Goal: Transaction & Acquisition: Purchase product/service

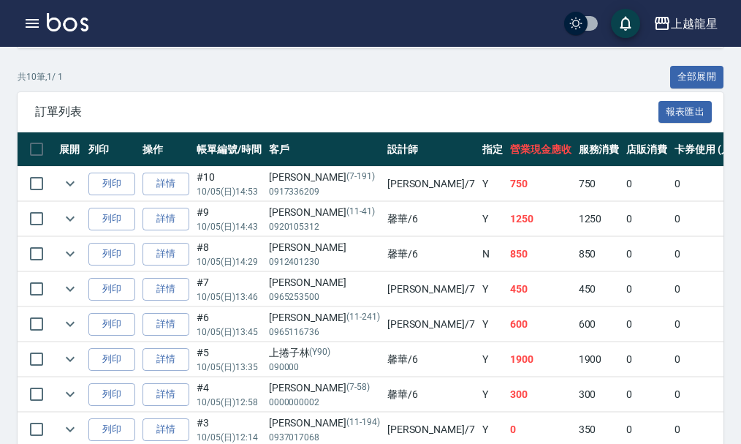
scroll to position [73, 0]
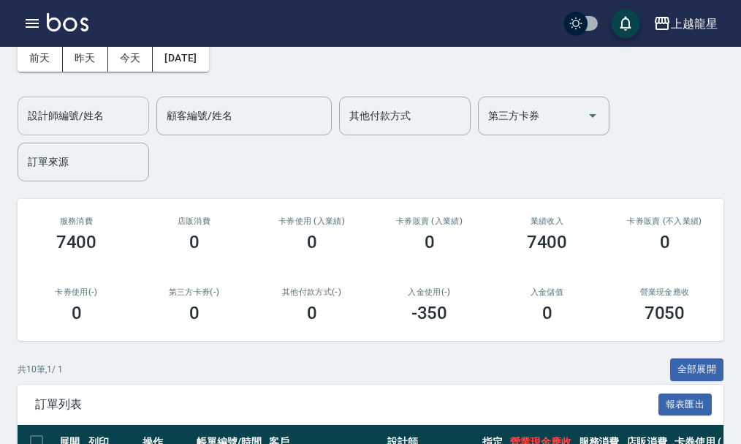
click at [110, 124] on input "設計師編號/姓名" at bounding box center [83, 116] width 118 height 26
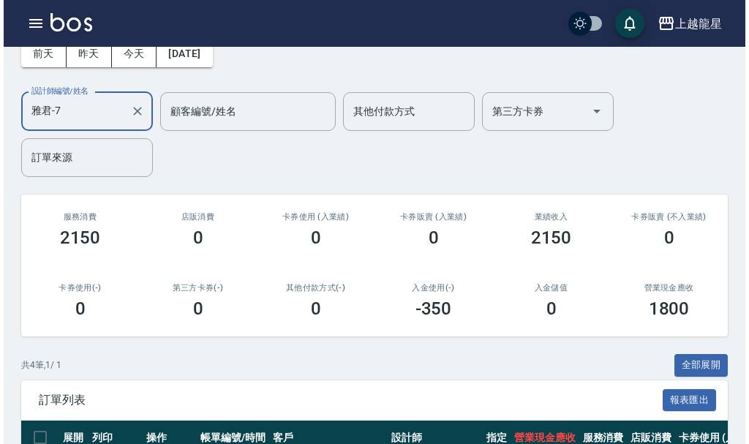
scroll to position [0, 0]
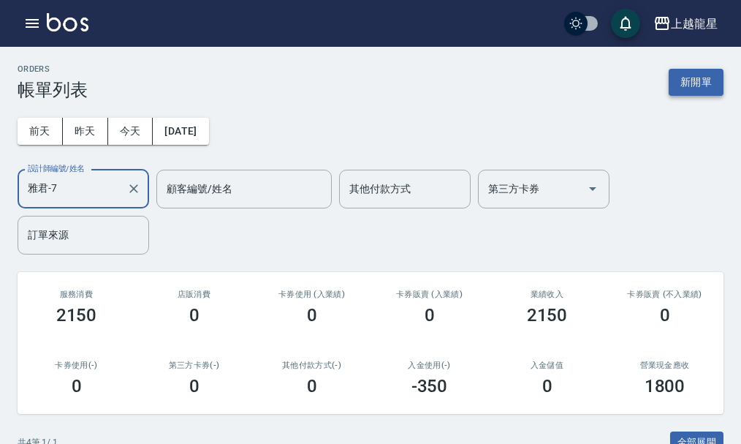
type input "雅君-7"
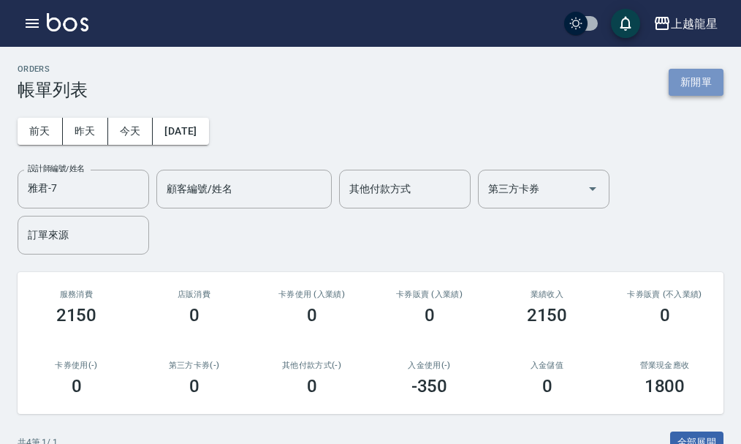
click at [687, 89] on button "新開單" at bounding box center [696, 82] width 55 height 27
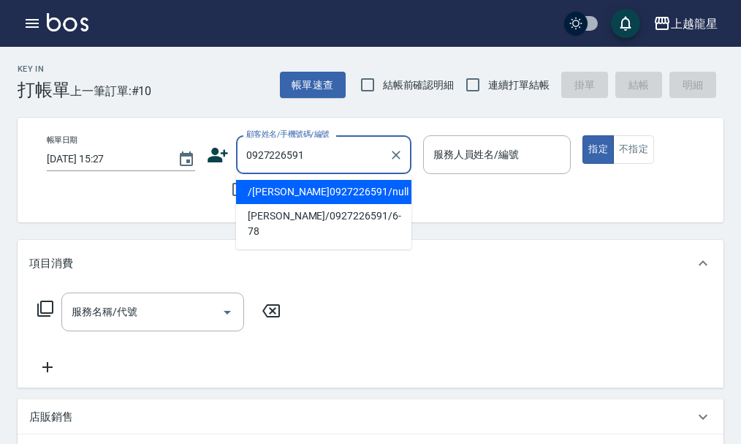
click at [280, 192] on li "/[PERSON_NAME]0927226591/null" at bounding box center [323, 192] width 175 height 24
type input "/[PERSON_NAME]0927226591/null"
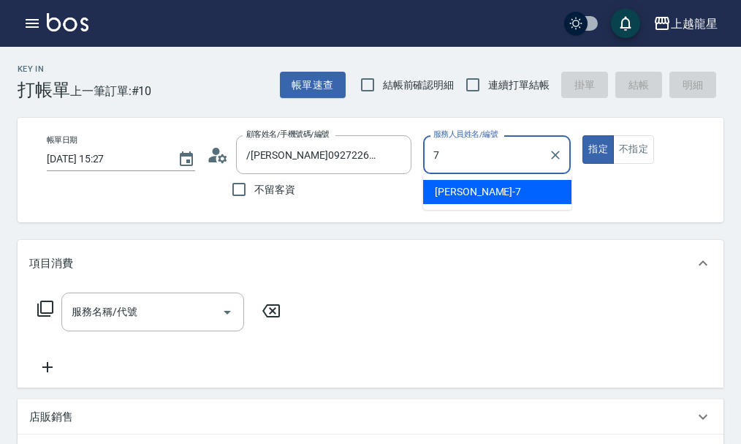
type input "雅君-7"
type button "true"
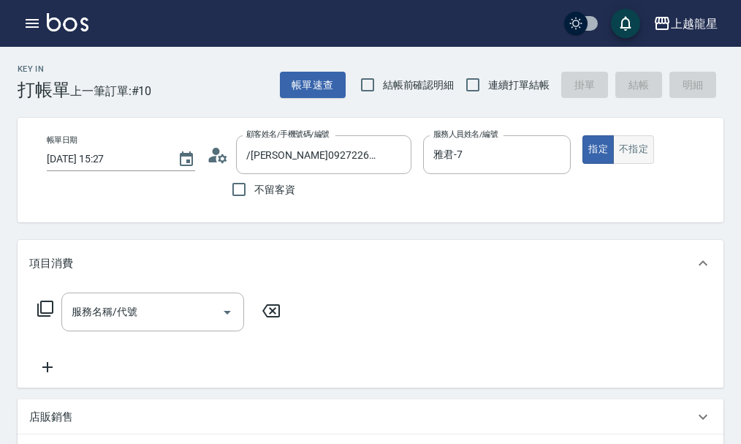
click at [630, 146] on button "不指定" at bounding box center [633, 149] width 41 height 29
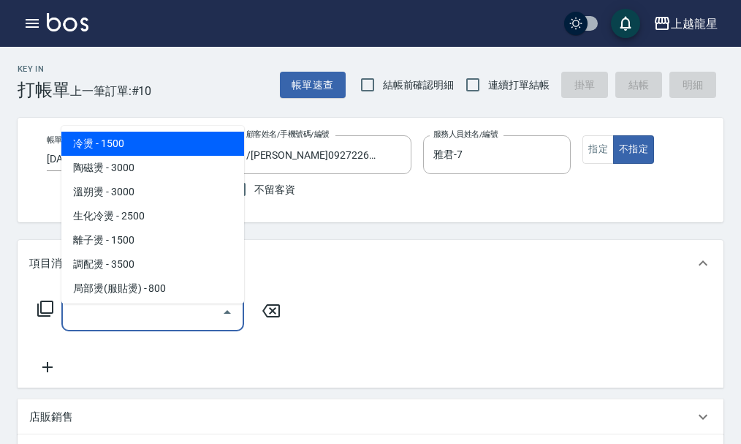
click at [168, 310] on input "服務名稱/代號" at bounding box center [142, 312] width 148 height 26
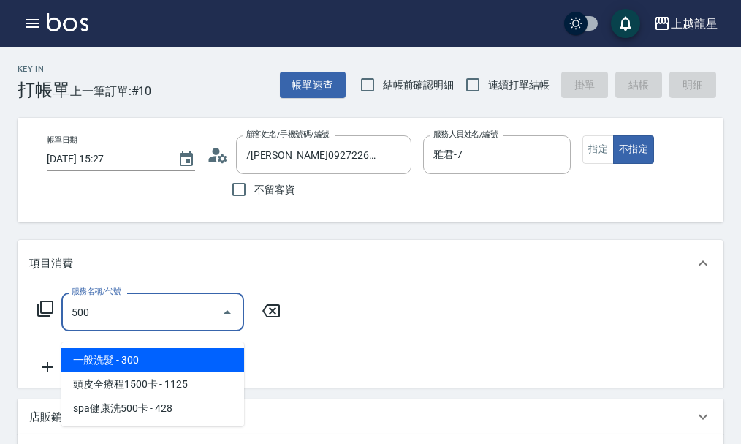
type input "一般洗髮(500)"
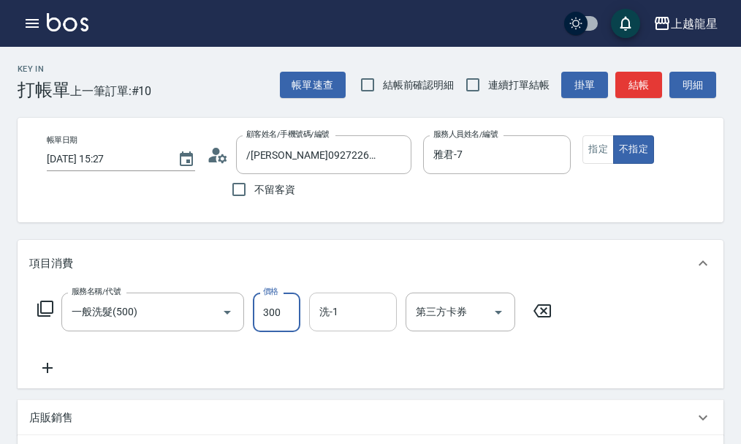
click at [339, 317] on input "洗-1" at bounding box center [353, 312] width 75 height 26
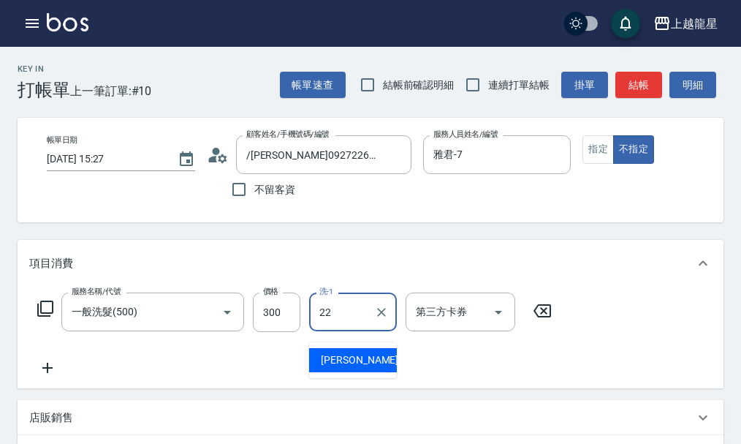
type input "[PERSON_NAME]-22"
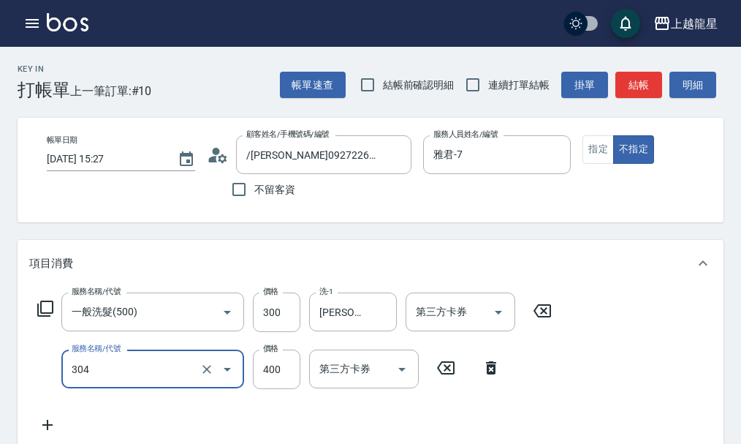
type input "剪髮(304)"
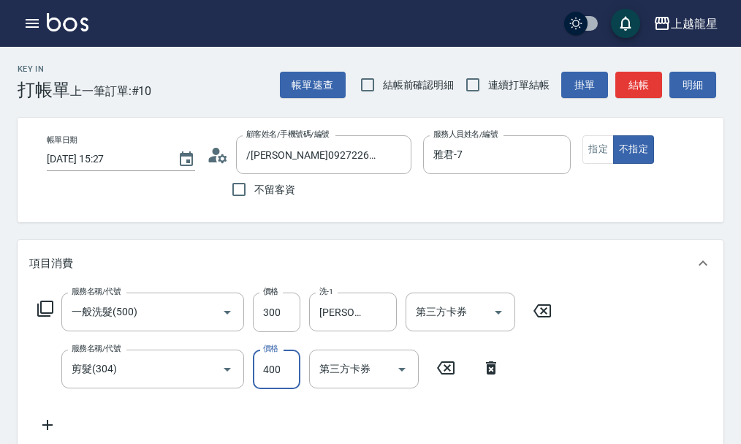
click at [219, 162] on icon at bounding box center [218, 155] width 22 height 22
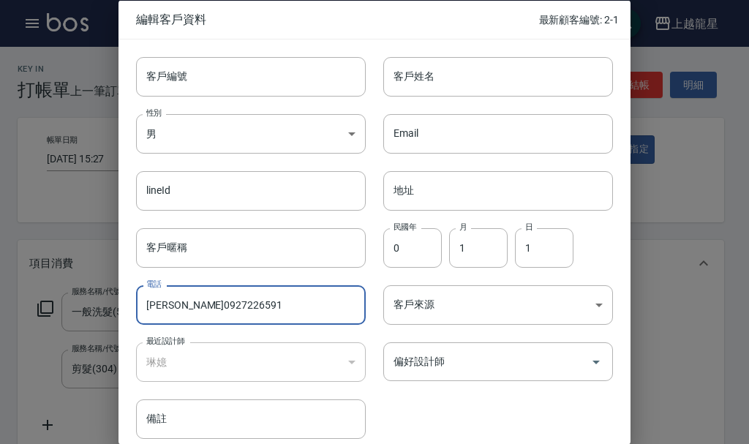
drag, startPoint x: 176, startPoint y: 307, endPoint x: 47, endPoint y: 310, distance: 129.4
click at [47, 310] on div "編輯客戶資料 最新顧客編號: 2-1 客戶編號 客戶編號 客戶姓名 客戶姓名 性別 男 [DEMOGRAPHIC_DATA] 性別 Email Email l…" at bounding box center [374, 222] width 749 height 444
type input "0927226591"
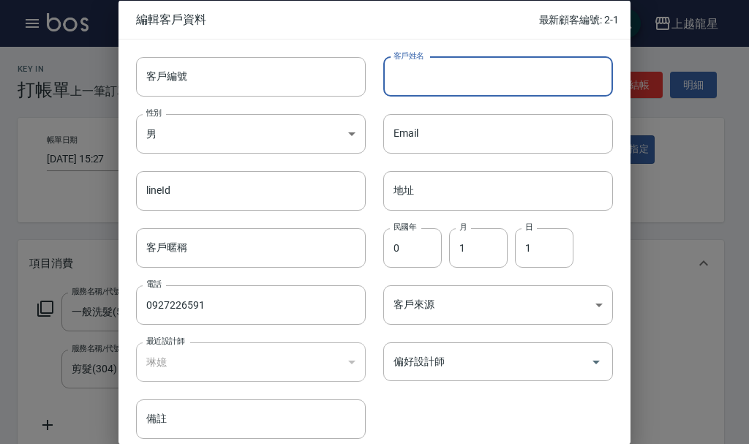
click at [475, 74] on input "客戶姓名" at bounding box center [498, 75] width 230 height 39
paste input "[PERSON_NAME]"
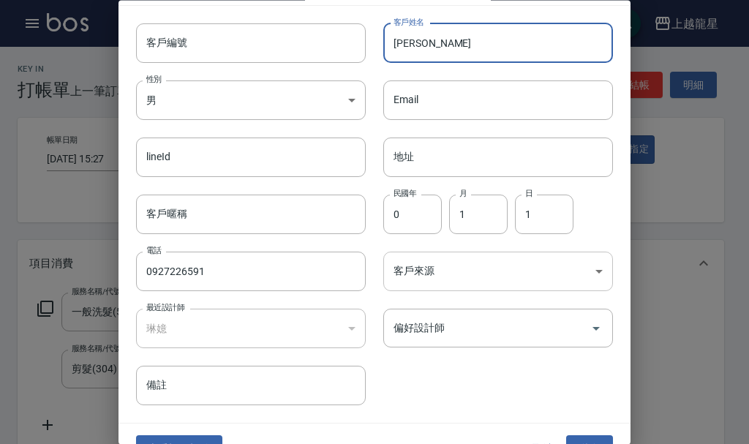
scroll to position [63, 0]
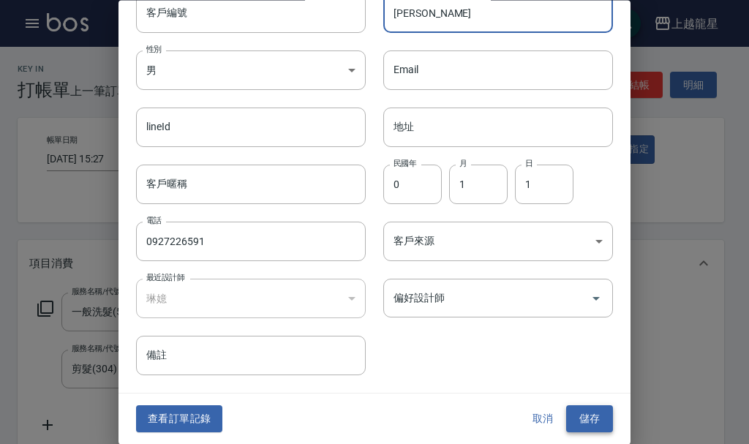
type input "[PERSON_NAME]"
click at [570, 425] on button "儲存" at bounding box center [589, 419] width 47 height 27
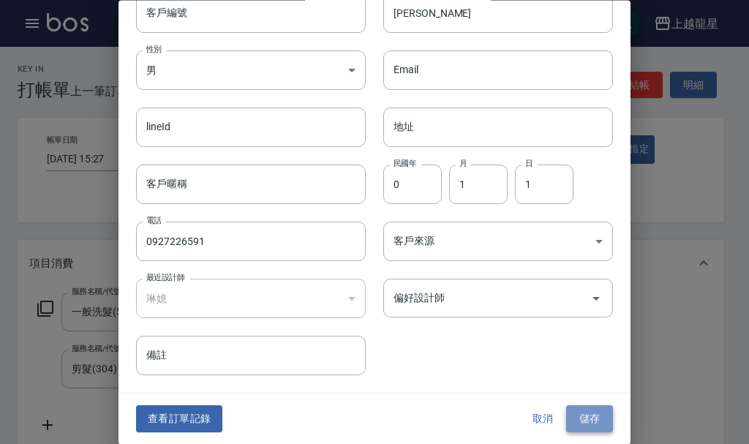
click at [583, 414] on button "儲存" at bounding box center [589, 419] width 47 height 27
click at [537, 419] on button "取消" at bounding box center [542, 419] width 47 height 27
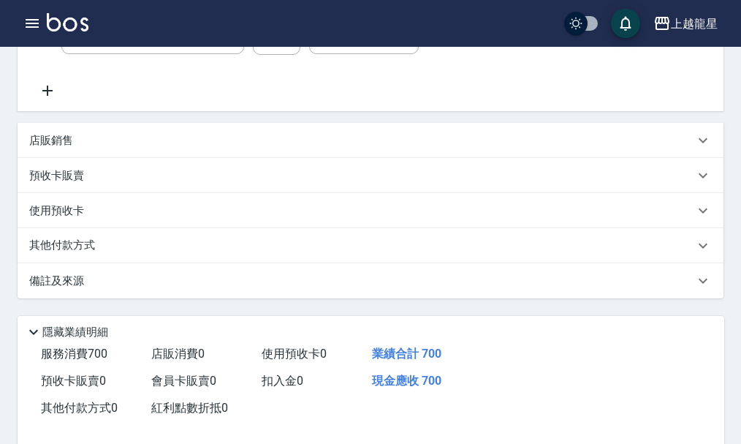
scroll to position [366, 0]
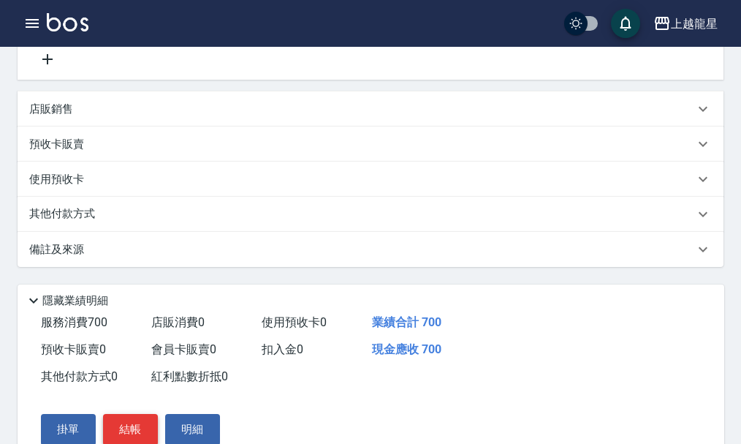
click at [138, 436] on button "結帳" at bounding box center [130, 429] width 55 height 31
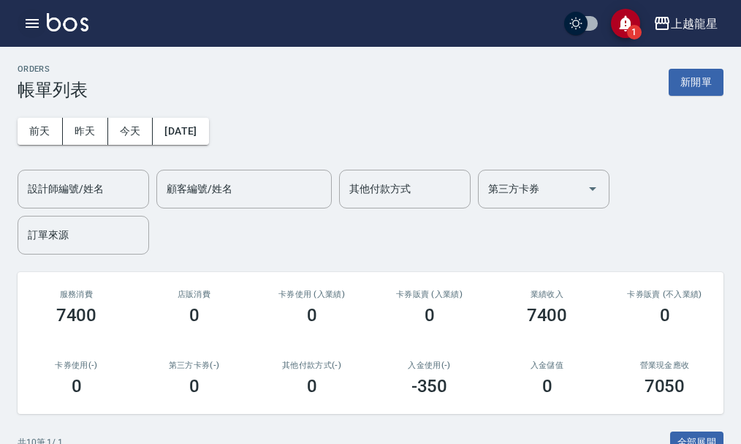
click at [27, 16] on icon "button" at bounding box center [32, 24] width 18 height 18
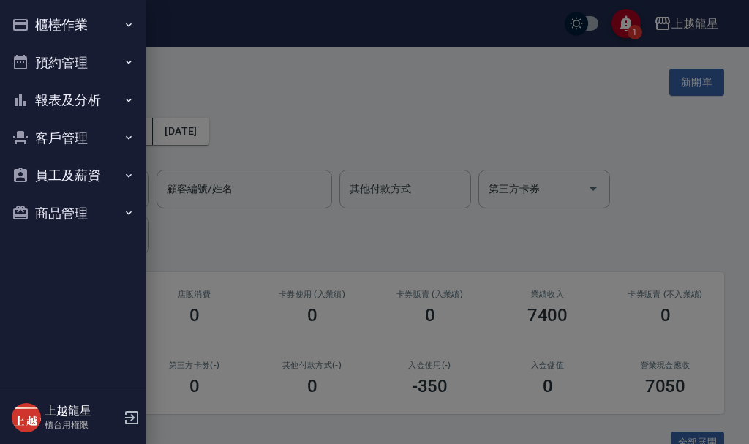
click at [57, 124] on button "客戶管理" at bounding box center [73, 138] width 135 height 38
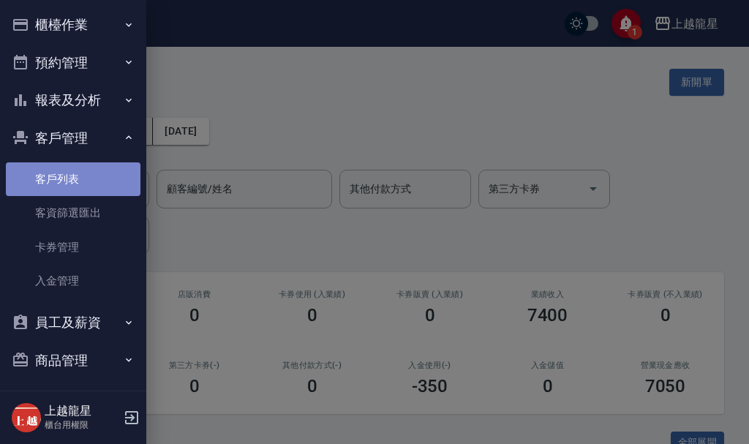
click at [86, 181] on link "客戶列表" at bounding box center [73, 179] width 135 height 34
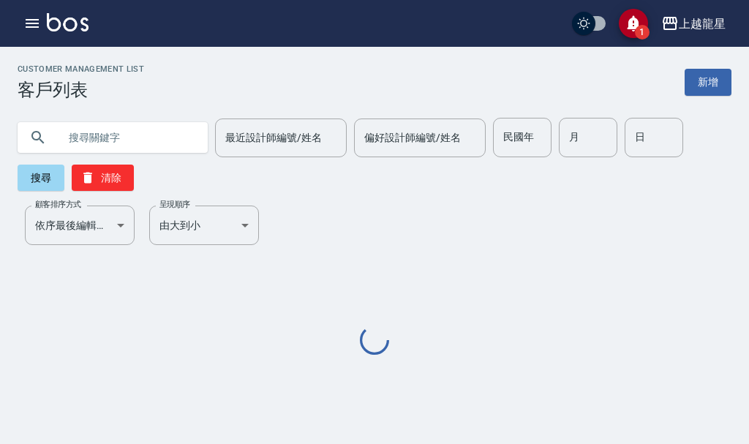
click at [165, 138] on input "text" at bounding box center [126, 137] width 137 height 39
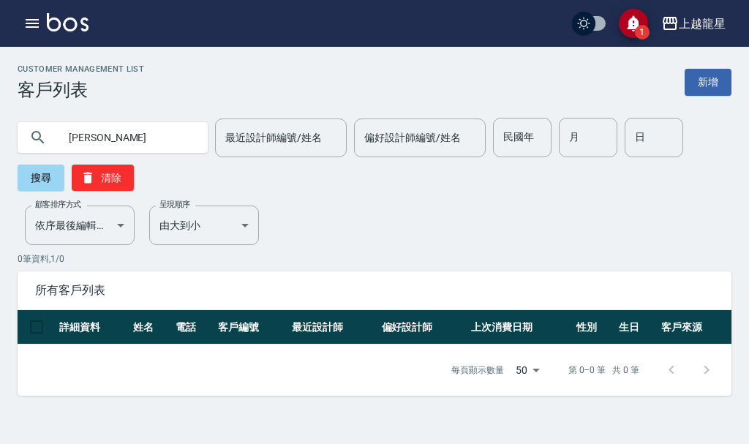
click at [122, 137] on input "[PERSON_NAME]" at bounding box center [126, 137] width 137 height 39
type input "[PERSON_NAME]"
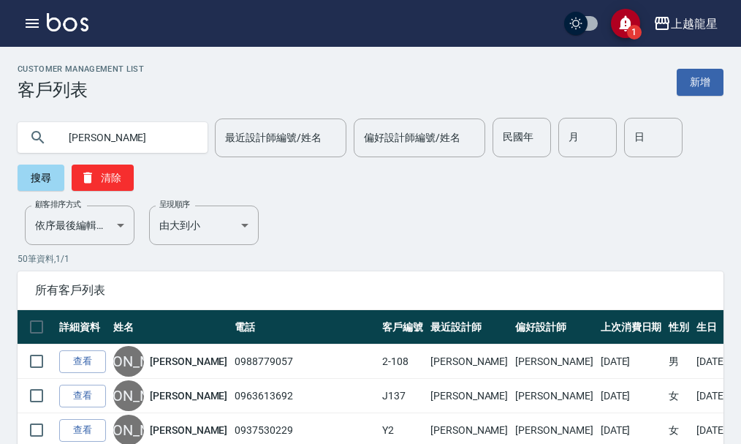
click at [100, 134] on input "[PERSON_NAME]" at bounding box center [126, 137] width 137 height 39
type input "富"
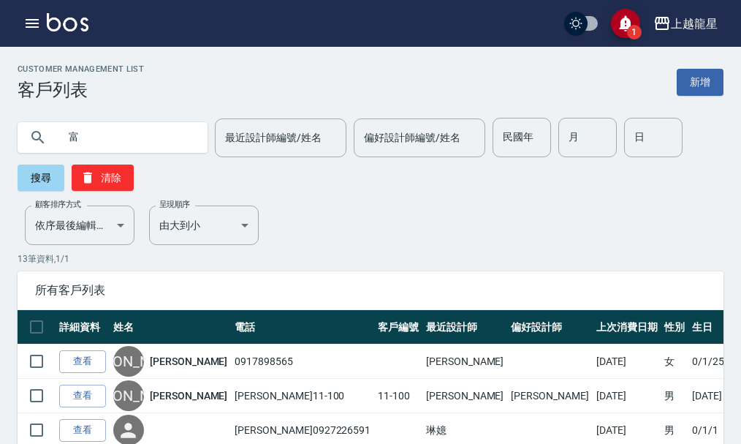
drag, startPoint x: 112, startPoint y: 139, endPoint x: 64, endPoint y: 151, distance: 49.8
click at [64, 151] on input "富" at bounding box center [126, 137] width 137 height 39
type input "/"
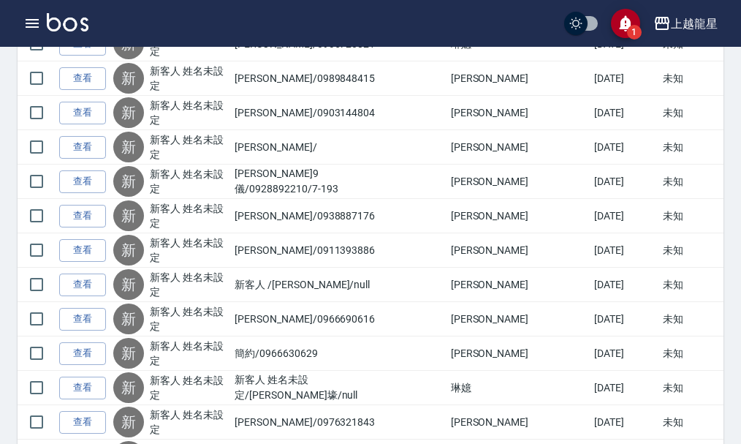
scroll to position [731, 0]
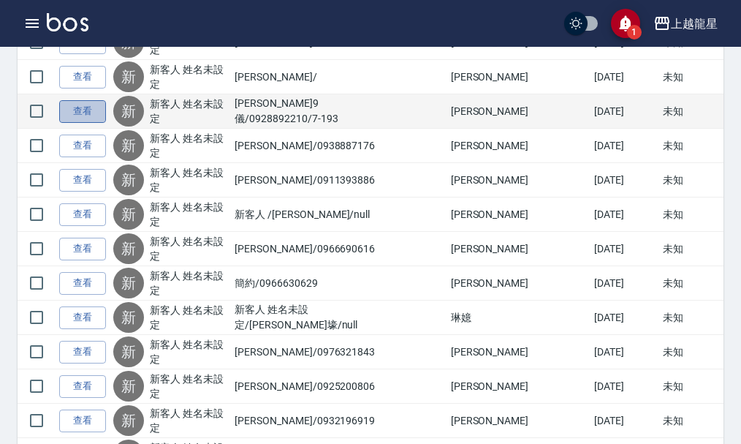
click at [79, 111] on link "查看" at bounding box center [82, 111] width 47 height 23
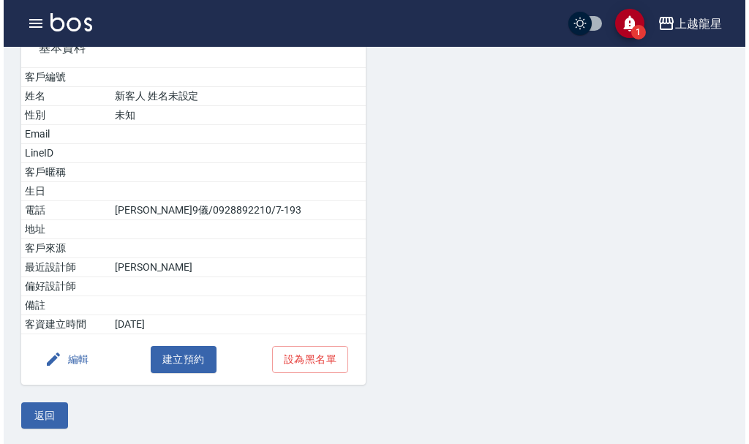
scroll to position [132, 0]
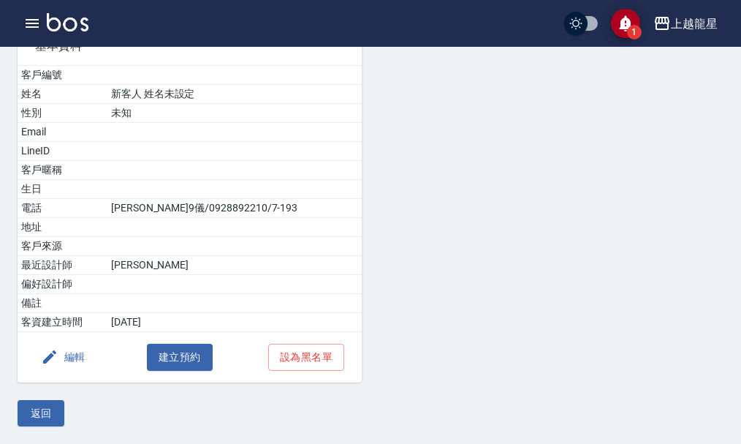
click at [67, 361] on button "編輯" at bounding box center [63, 357] width 56 height 27
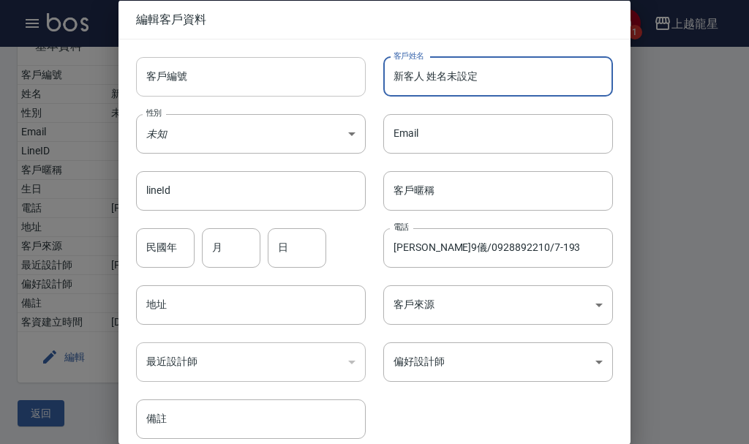
drag, startPoint x: 480, startPoint y: 78, endPoint x: 295, endPoint y: 94, distance: 185.7
click at [295, 94] on div "客戶編號 客戶編號 客戶姓名 新客人 姓名未設定 客戶姓名 性別 未知 UNKNOWN 性別 Email Email lineId lineId 客戶暱稱 客…" at bounding box center [365, 239] width 494 height 400
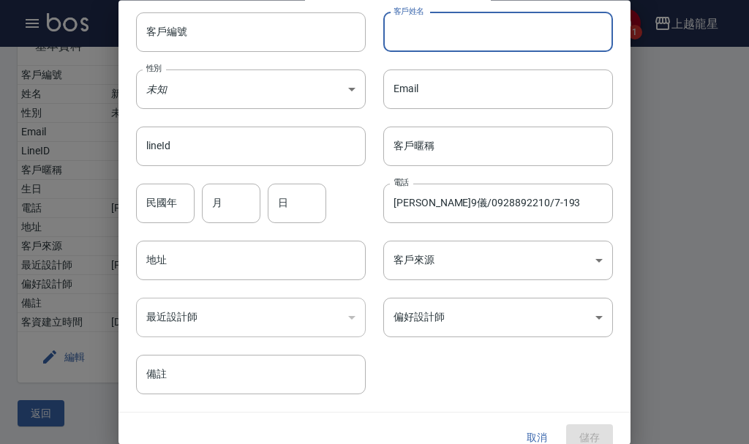
scroll to position [63, 0]
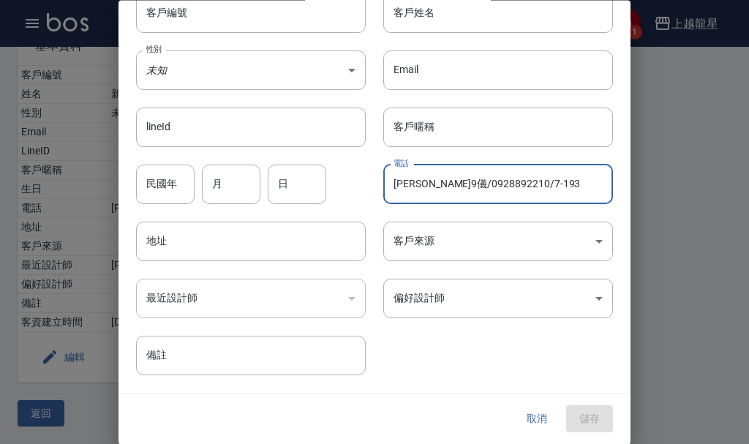
click at [415, 186] on input "[PERSON_NAME]9儀/0928892210/7-193" at bounding box center [498, 184] width 230 height 39
click at [422, 184] on input "[PERSON_NAME]/0928892210/7-193" at bounding box center [498, 184] width 230 height 39
click at [426, 187] on input "[PERSON_NAME]/0928892210/7-193" at bounding box center [498, 184] width 230 height 39
drag, startPoint x: 420, startPoint y: 181, endPoint x: 342, endPoint y: 192, distance: 78.3
click at [344, 192] on div "客戶編號 客戶編號 客戶姓名 客戶姓名 性別 未知 UNKNOWN 性別 Email Email lineId lineId 客戶暱稱 客戶暱稱 民國年 民國…" at bounding box center [365, 176] width 494 height 400
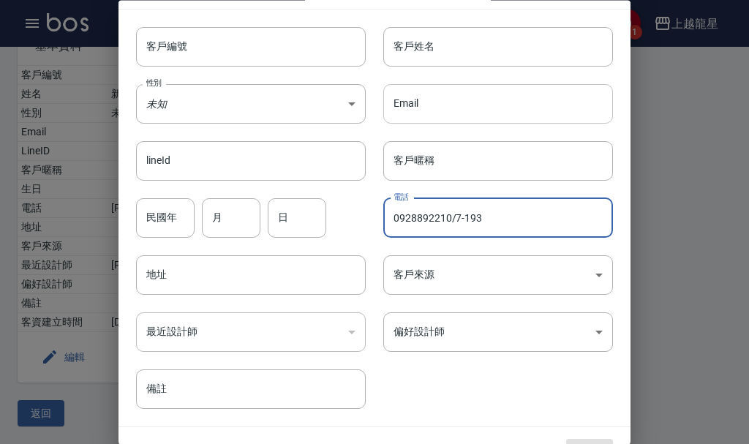
scroll to position [0, 0]
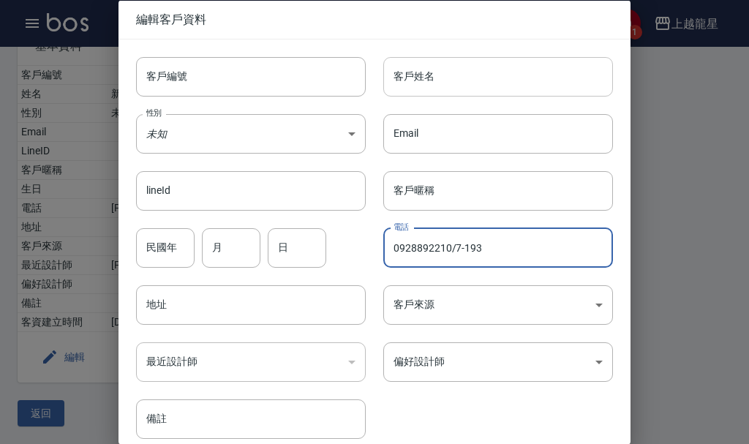
type input "0928892210/7-193"
click at [447, 80] on input "客戶姓名" at bounding box center [498, 75] width 230 height 39
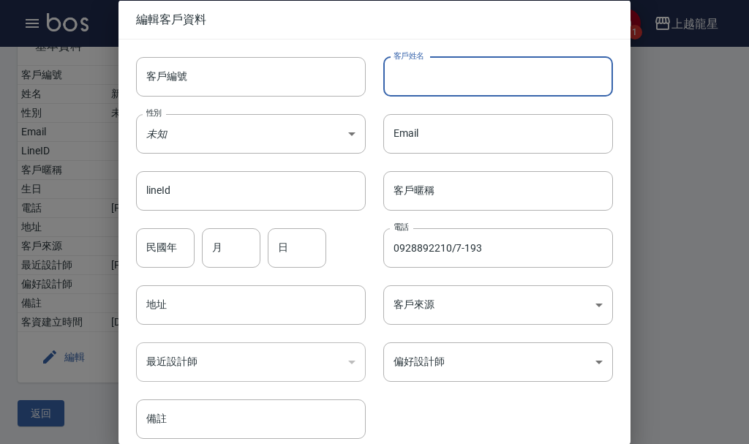
paste input "[PERSON_NAME]"
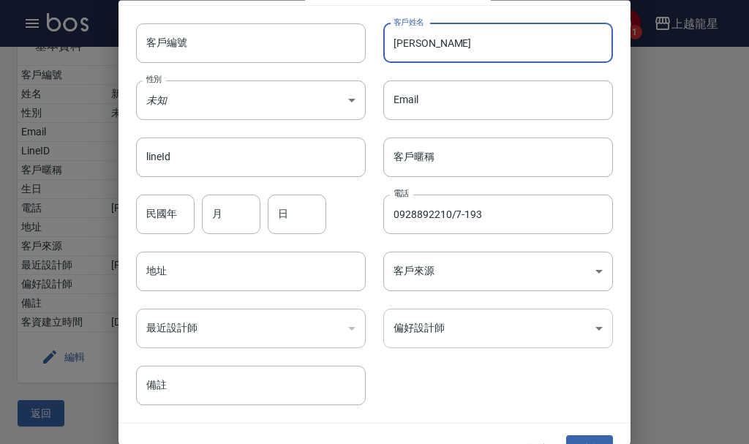
scroll to position [63, 0]
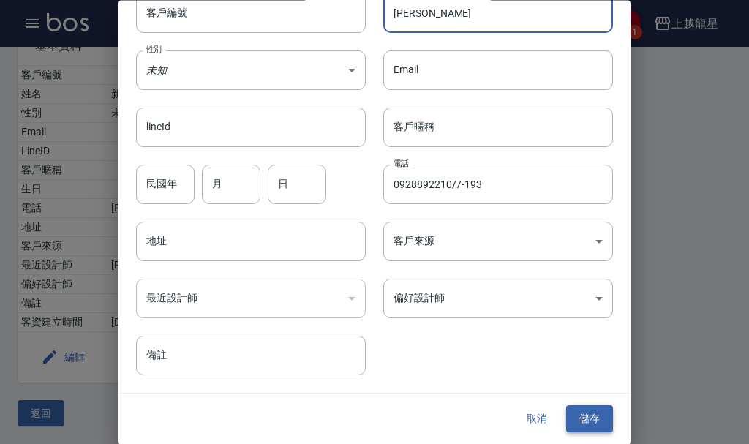
type input "[PERSON_NAME]"
click at [600, 414] on button "儲存" at bounding box center [589, 419] width 47 height 27
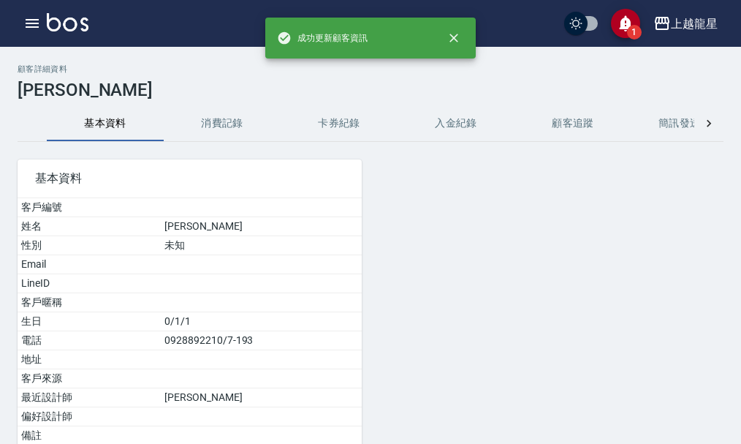
scroll to position [132, 0]
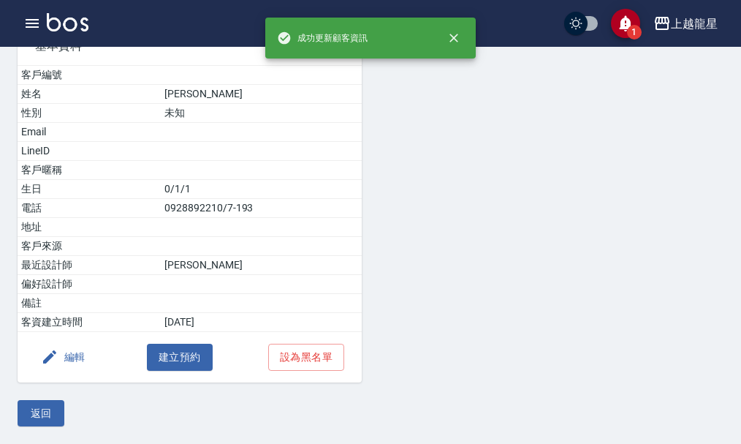
click at [71, 351] on button "編輯" at bounding box center [63, 357] width 56 height 27
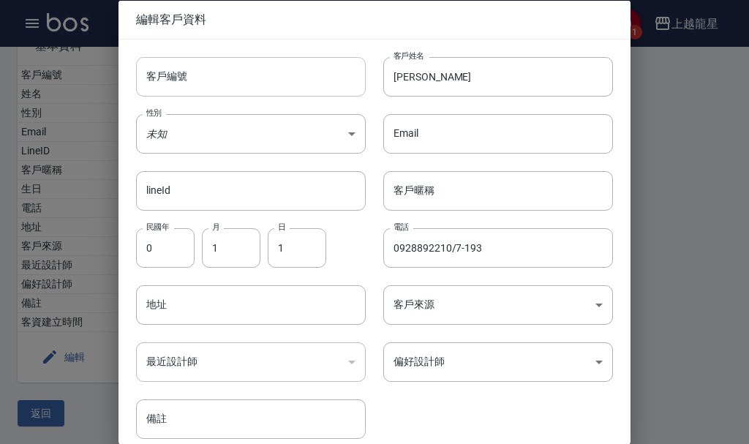
click at [200, 80] on input "客戶編號" at bounding box center [251, 75] width 230 height 39
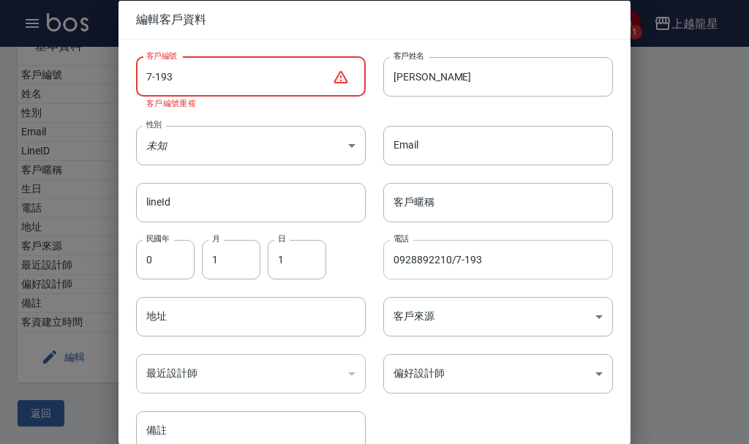
type input "7-193"
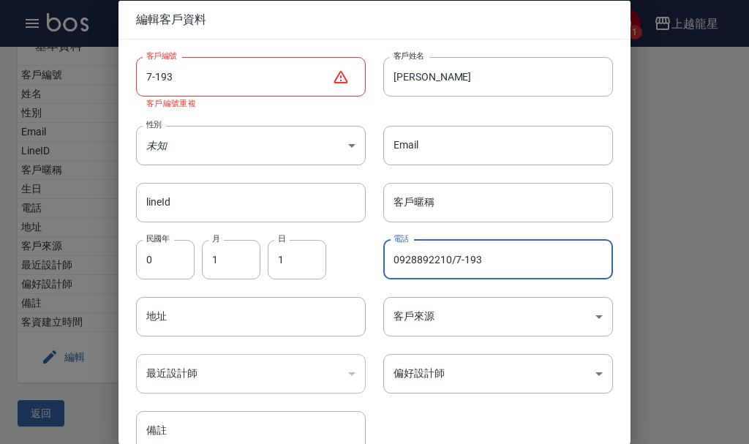
click at [492, 257] on input "0928892210/7-193" at bounding box center [498, 258] width 230 height 39
type input "0928892210"
click at [677, 309] on div at bounding box center [374, 222] width 749 height 444
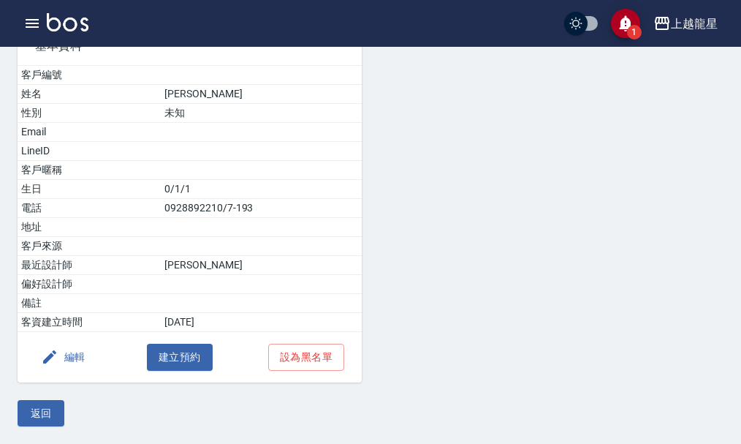
click at [67, 360] on button "編輯" at bounding box center [63, 357] width 56 height 27
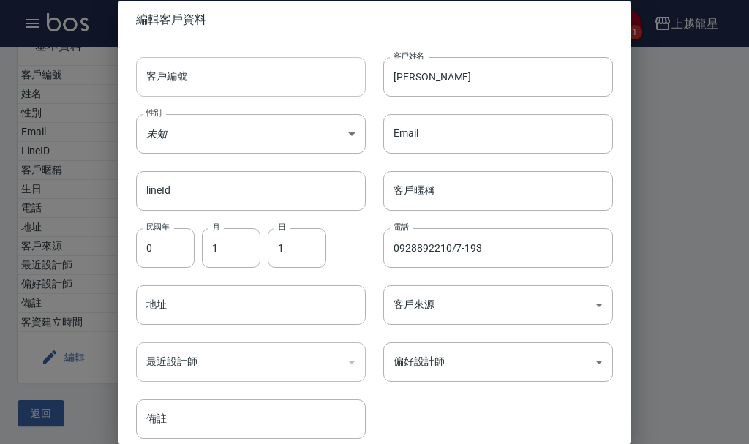
click at [223, 78] on input "客戶編號" at bounding box center [251, 75] width 230 height 39
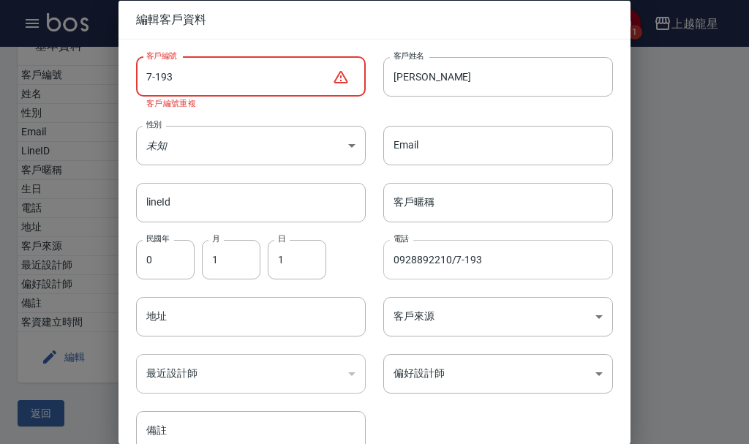
type input "7-193"
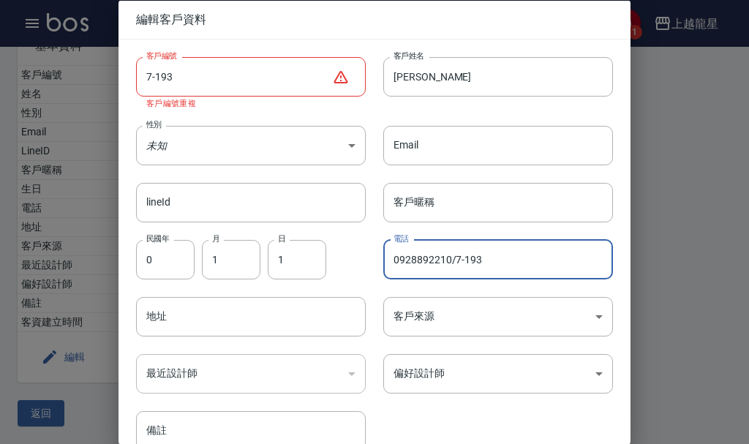
click at [480, 259] on input "0928892210/7-193" at bounding box center [498, 258] width 230 height 39
type input "0928892210"
click at [639, 235] on div at bounding box center [374, 222] width 749 height 444
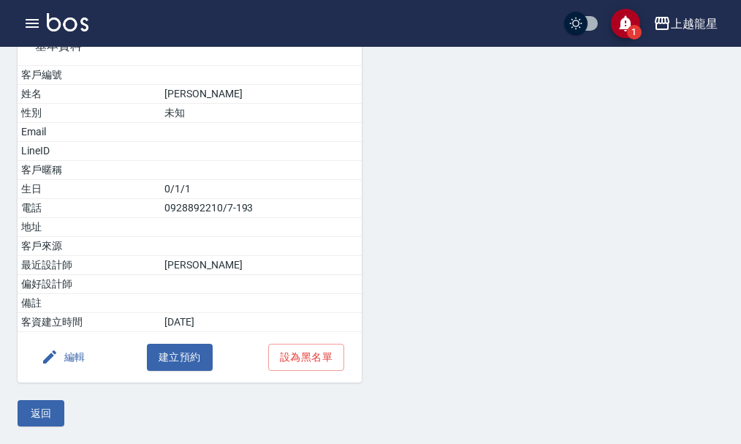
click at [625, 25] on icon "save" at bounding box center [626, 23] width 15 height 17
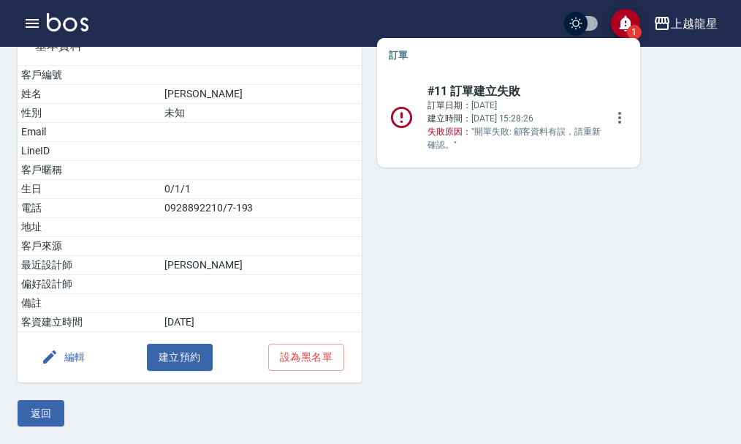
click at [469, 194] on div at bounding box center [543, 196] width 362 height 373
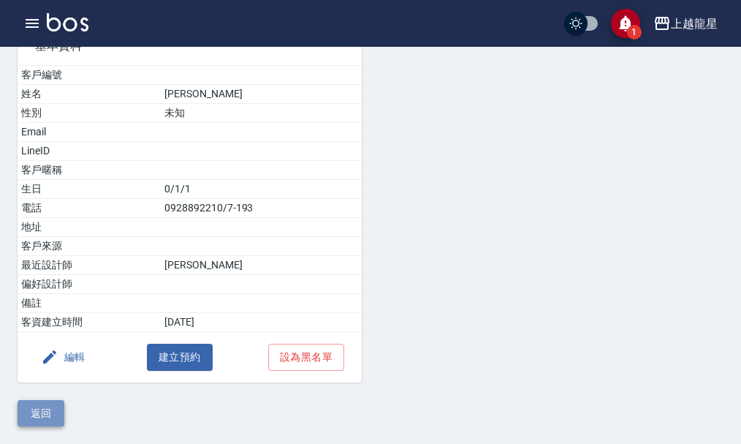
click at [39, 410] on button "返回" at bounding box center [41, 413] width 47 height 27
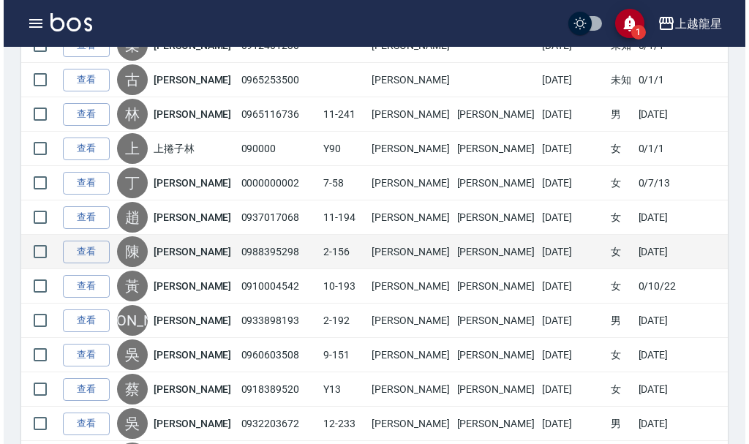
scroll to position [439, 0]
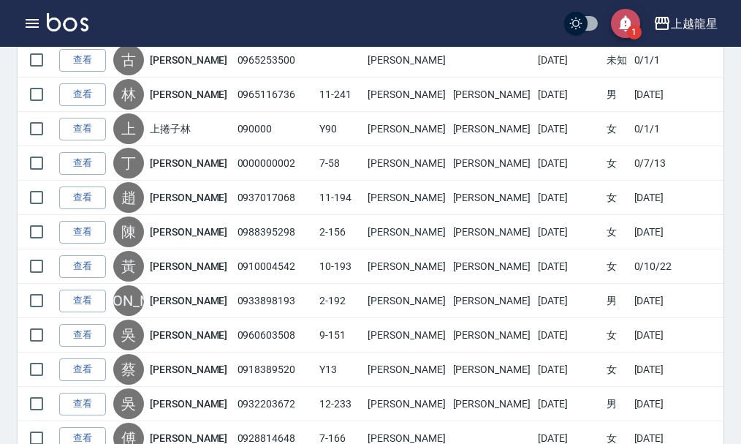
click at [624, 21] on icon "save" at bounding box center [626, 23] width 15 height 17
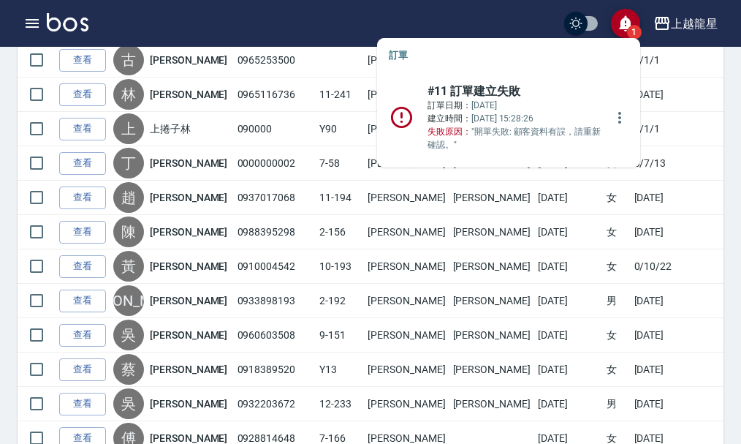
click at [485, 110] on p "訂單日期： [DATE] 建立時間： [DATE] 15:28:26 失敗原因： "開單失敗: 顧客資料有誤，請重新確認。"" at bounding box center [517, 125] width 178 height 53
click at [613, 110] on icon "more" at bounding box center [620, 118] width 18 height 18
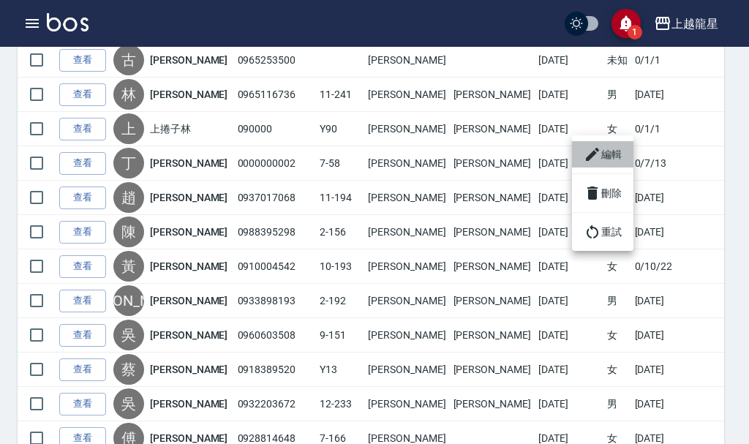
click at [600, 154] on icon at bounding box center [592, 155] width 18 height 18
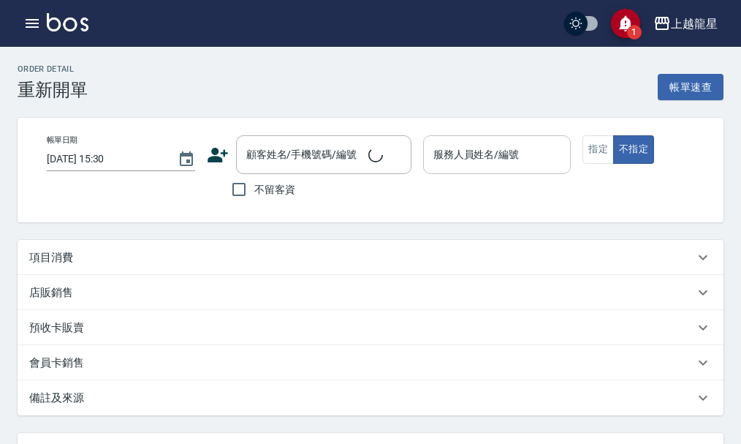
type input "[DATE] 15:27"
type input "雅君-7"
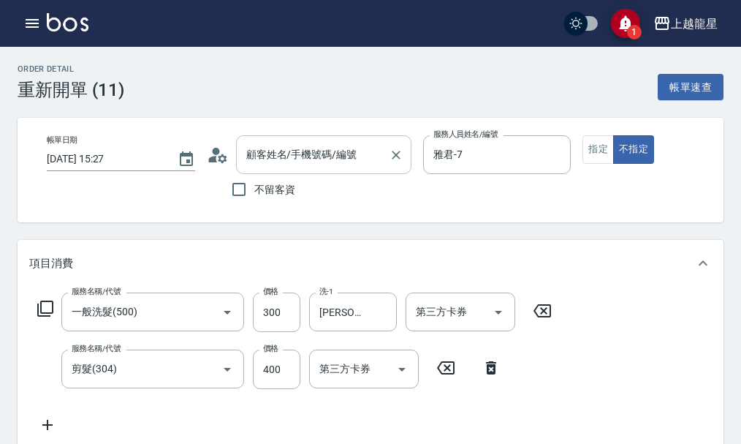
click at [290, 155] on div "顧客姓名/手機號碼/編號 顧客姓名/手機號碼/編號" at bounding box center [323, 154] width 175 height 39
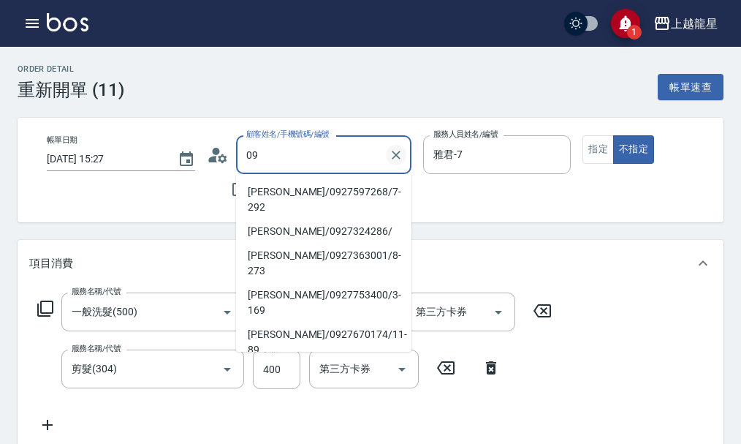
type input "0"
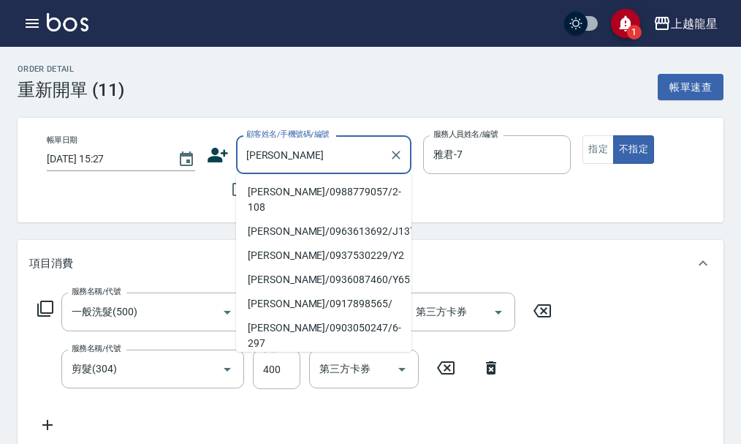
click at [275, 164] on input "[PERSON_NAME]" at bounding box center [313, 155] width 140 height 26
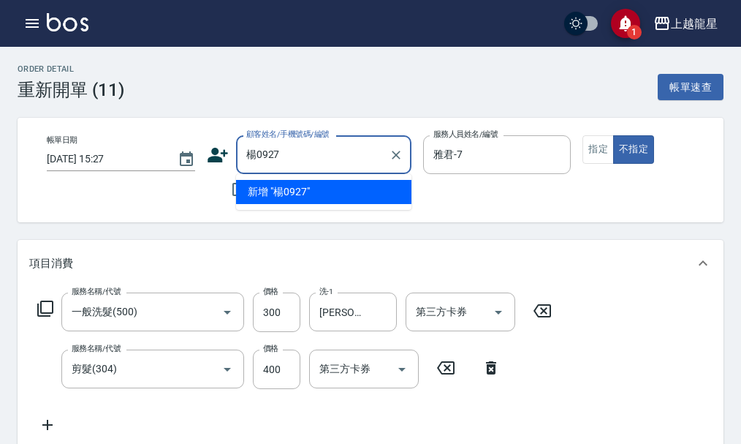
type input "楊0927"
click at [303, 107] on div "Order detail 重新開單 (11) 帳單速查 帳單日期 [DATE] 15:27 顧客姓名/手機號碼/編號 顧客姓名/手機號碼/編號 不留客資 服務…" at bounding box center [370, 415] width 741 height 737
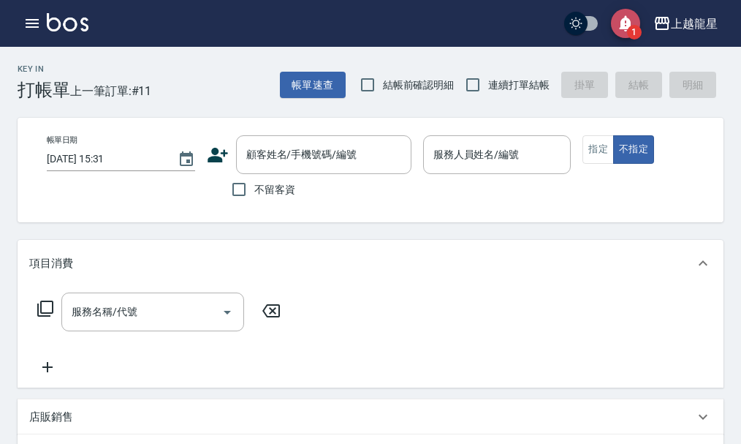
click at [620, 23] on icon "save" at bounding box center [625, 22] width 21 height 21
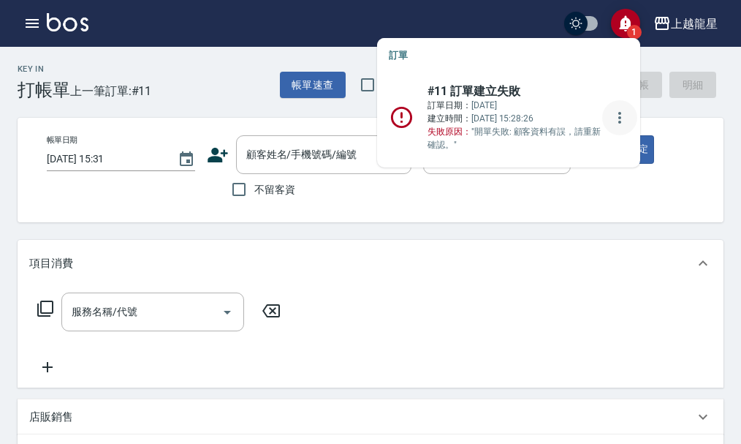
click at [611, 121] on icon "more" at bounding box center [620, 118] width 18 height 18
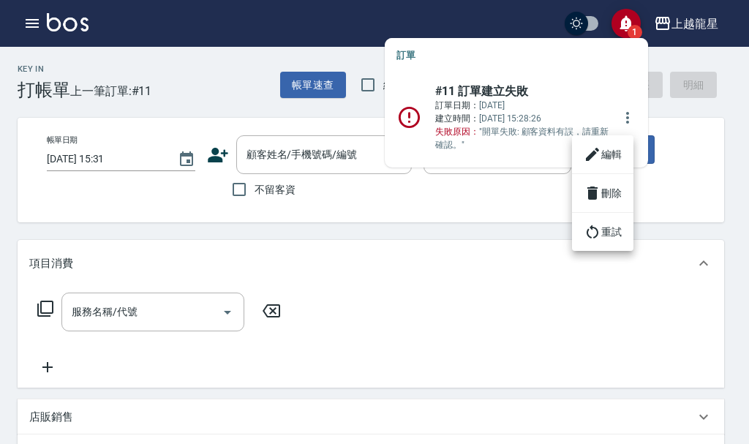
click at [602, 151] on li "編輯" at bounding box center [602, 154] width 61 height 26
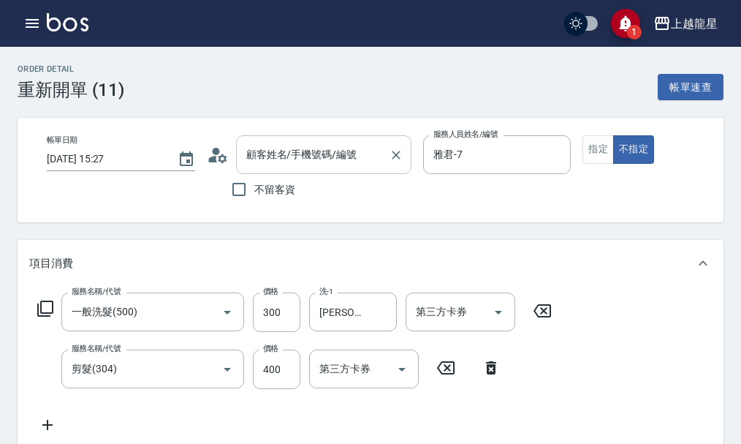
click at [276, 161] on input "顧客姓名/手機號碼/編號" at bounding box center [313, 155] width 140 height 26
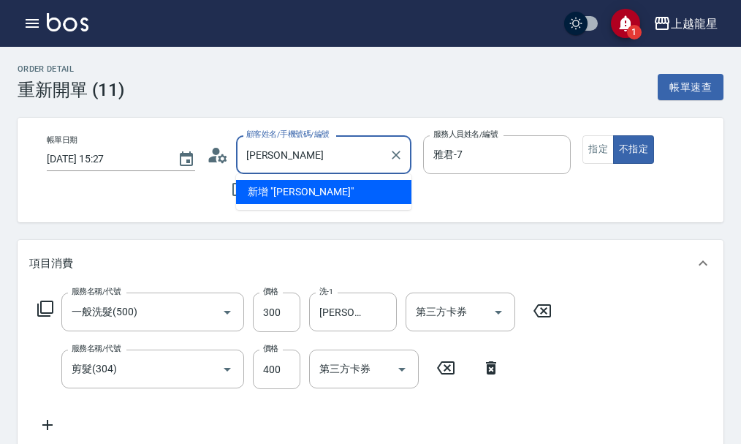
type input "[PERSON_NAME]"
click at [328, 262] on div "項目消費" at bounding box center [371, 263] width 706 height 47
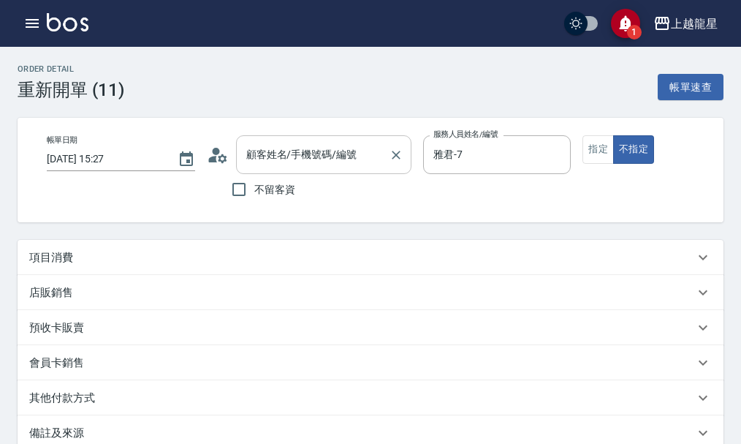
click at [371, 152] on input "顧客姓名/手機號碼/編號" at bounding box center [313, 155] width 140 height 26
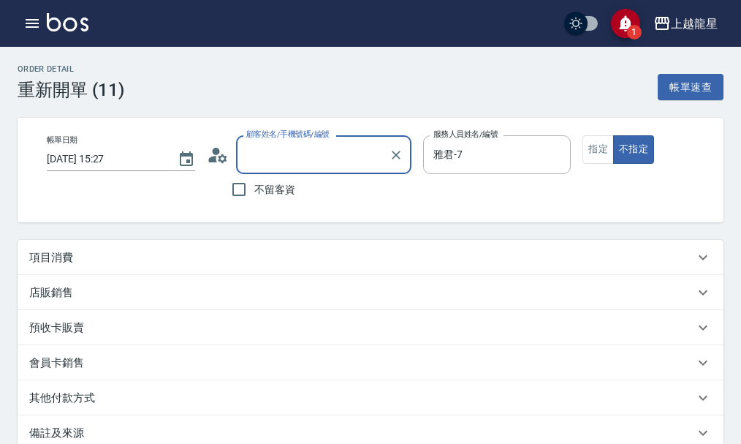
click at [265, 190] on span "不留客資" at bounding box center [274, 189] width 41 height 15
click at [254, 190] on input "不留客資" at bounding box center [239, 189] width 31 height 31
checkbox input "true"
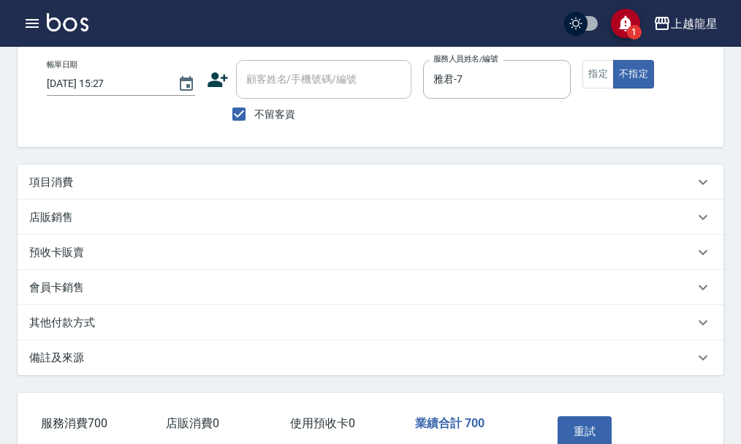
scroll to position [175, 0]
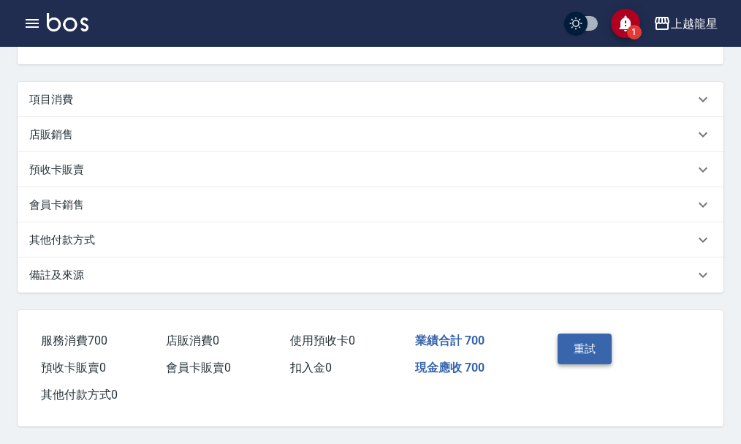
click at [578, 337] on button "重試" at bounding box center [585, 348] width 55 height 31
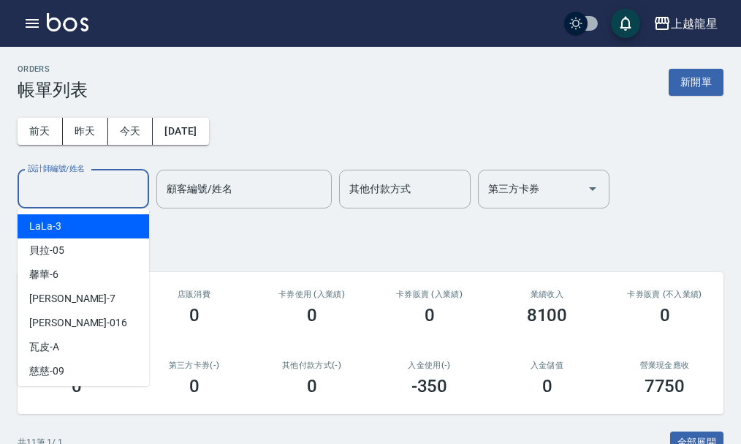
click at [97, 197] on input "設計師編號/姓名" at bounding box center [83, 189] width 118 height 26
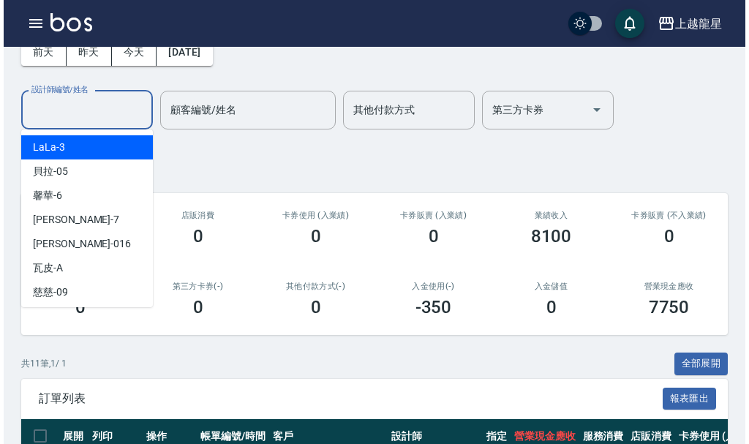
scroll to position [73, 0]
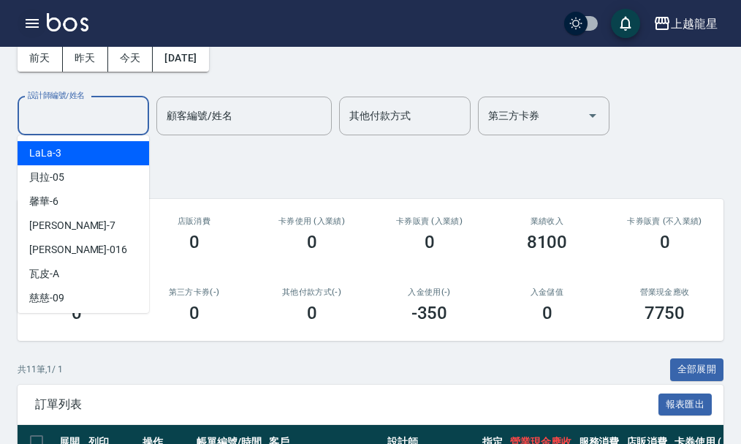
click at [30, 23] on icon "button" at bounding box center [32, 23] width 13 height 9
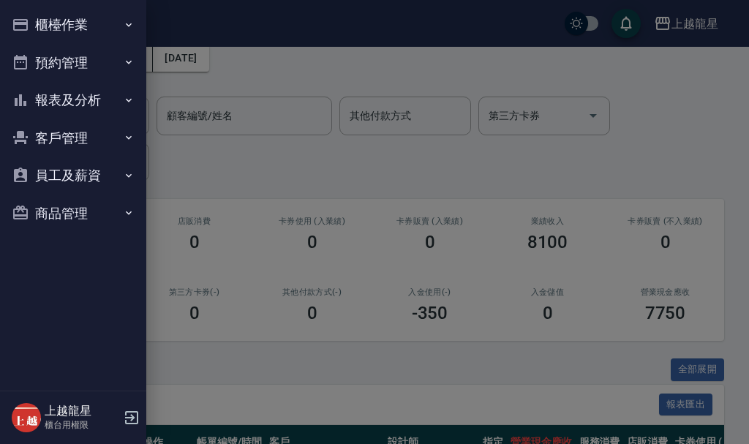
click at [67, 140] on button "客戶管理" at bounding box center [73, 138] width 135 height 38
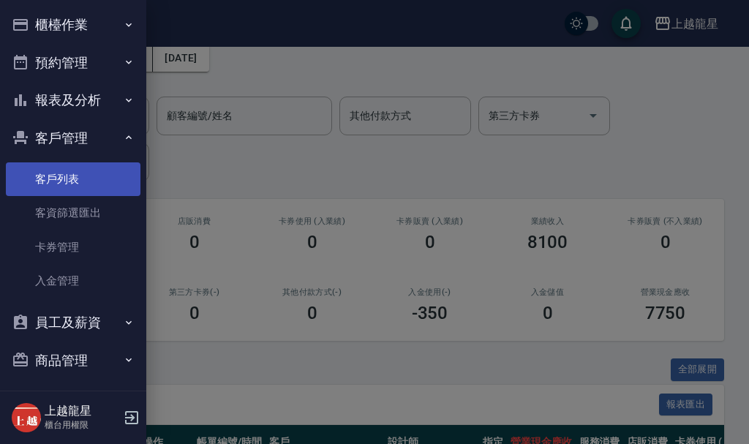
click at [72, 170] on link "客戶列表" at bounding box center [73, 179] width 135 height 34
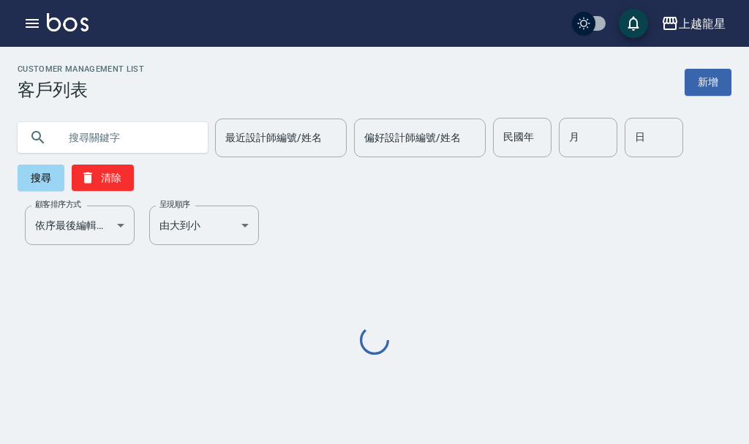
click at [91, 141] on input "text" at bounding box center [126, 137] width 137 height 39
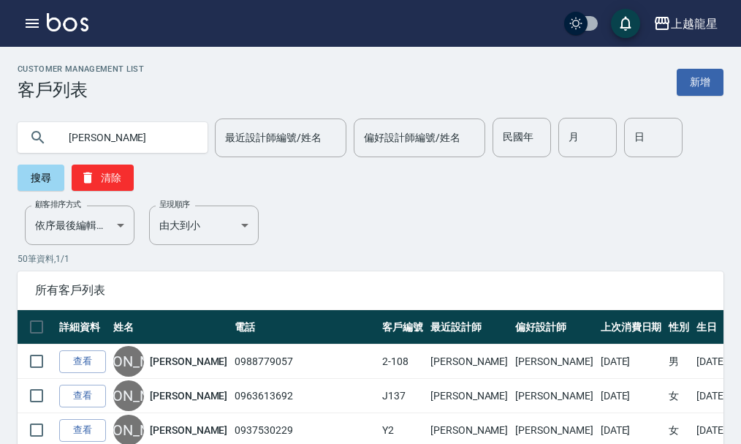
drag, startPoint x: 97, startPoint y: 146, endPoint x: 26, endPoint y: 156, distance: 71.7
click at [26, 156] on div "[PERSON_NAME]" at bounding box center [113, 137] width 190 height 39
type input "0927"
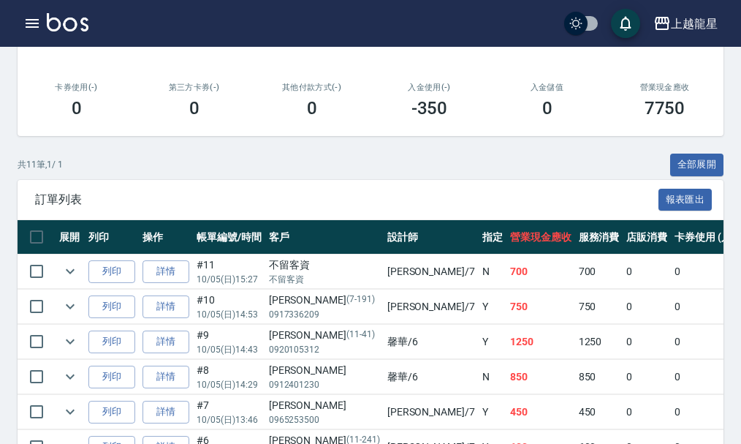
scroll to position [73, 0]
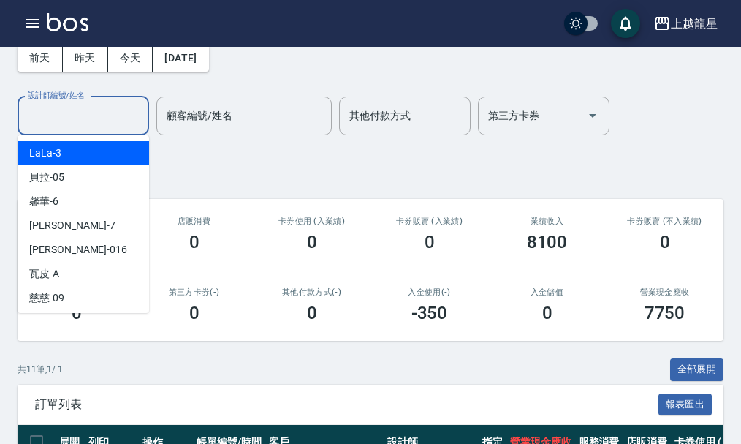
click at [83, 124] on input "設計師編號/姓名" at bounding box center [83, 116] width 118 height 26
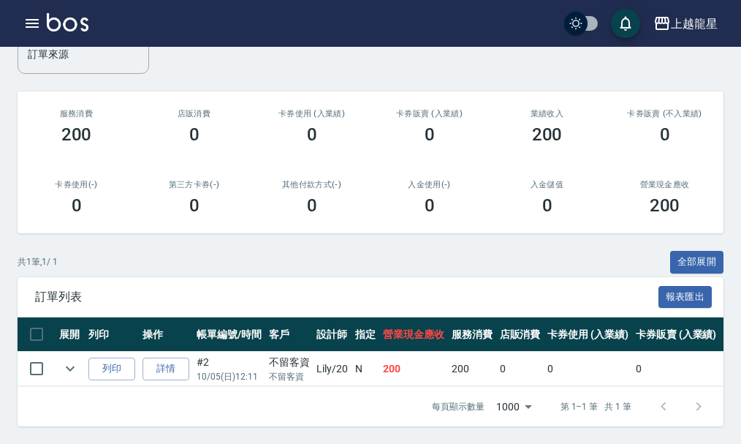
scroll to position [0, 0]
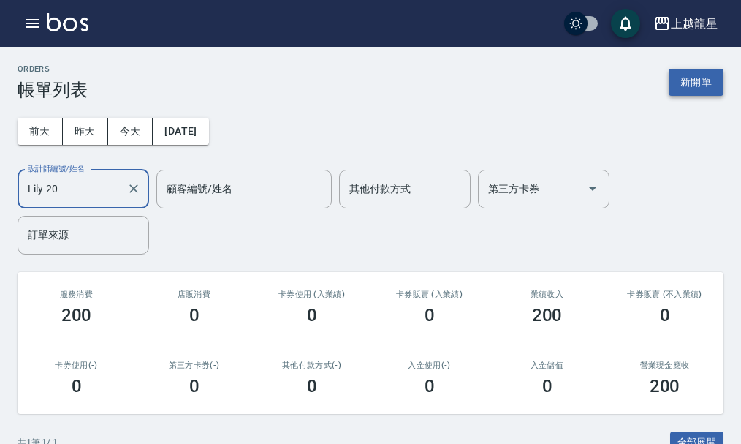
type input "Lily-20"
click at [679, 86] on button "新開單" at bounding box center [696, 82] width 55 height 27
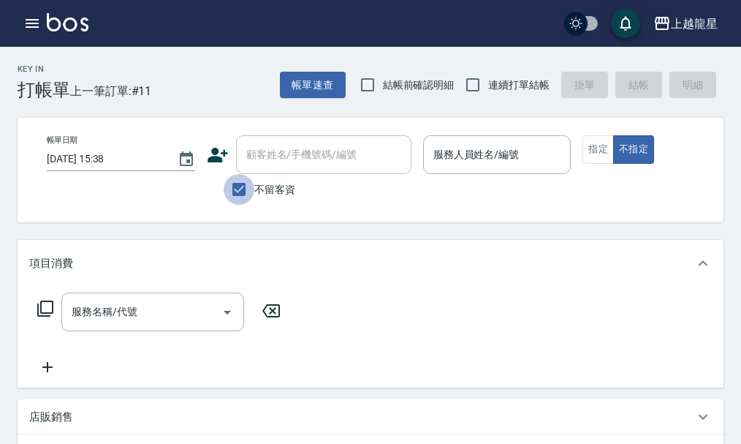
click at [243, 193] on input "不留客資" at bounding box center [239, 189] width 31 height 31
checkbox input "false"
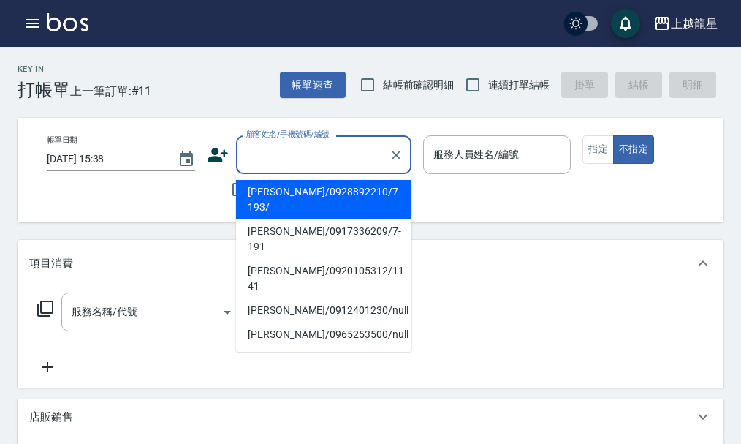
click at [296, 145] on input "顧客姓名/手機號碼/編號" at bounding box center [313, 155] width 140 height 26
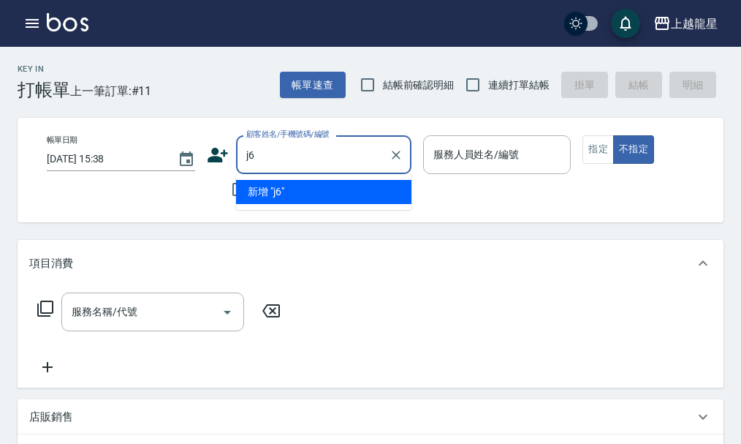
type input "j6"
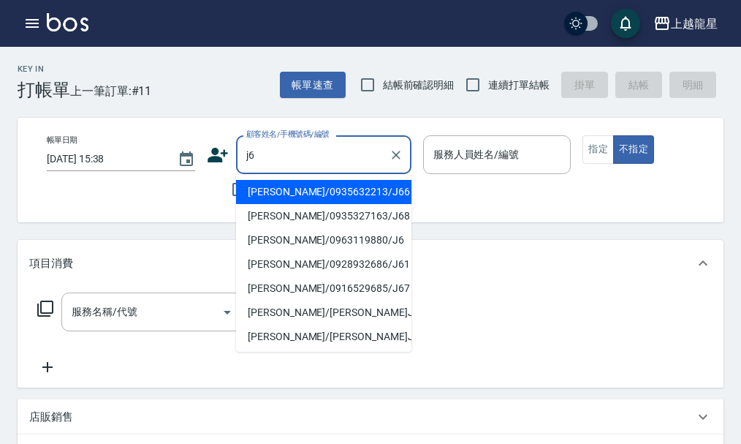
click at [325, 151] on input "j6" at bounding box center [313, 155] width 140 height 26
click at [394, 157] on icon "Clear" at bounding box center [396, 155] width 9 height 9
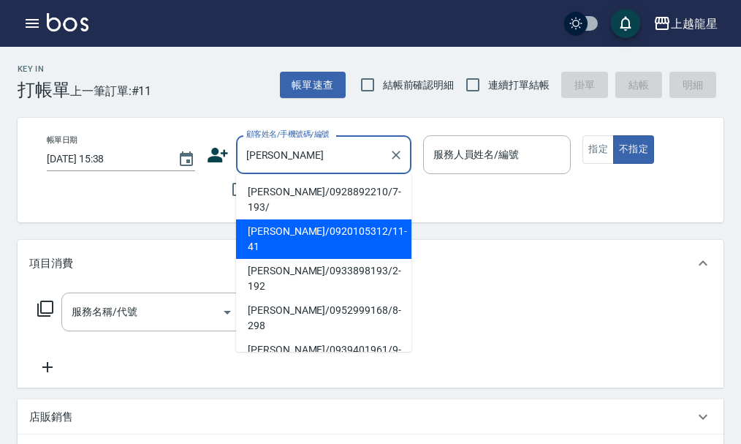
click at [285, 219] on li "[PERSON_NAME]/0920105312/11-41" at bounding box center [323, 238] width 175 height 39
type input "[PERSON_NAME]/0920105312/11-41"
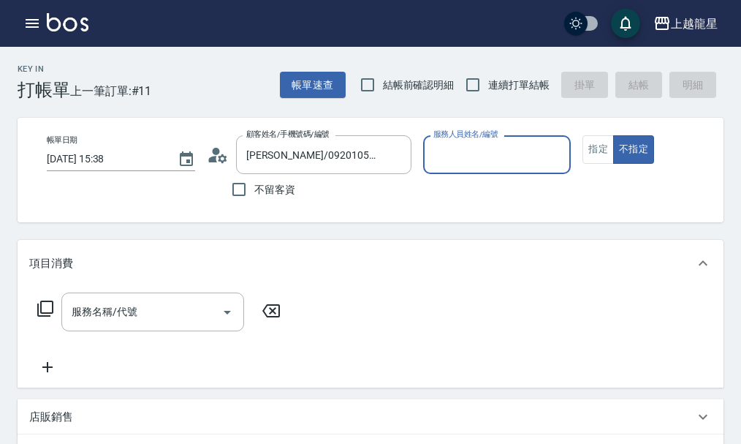
type input "Alisa-10"
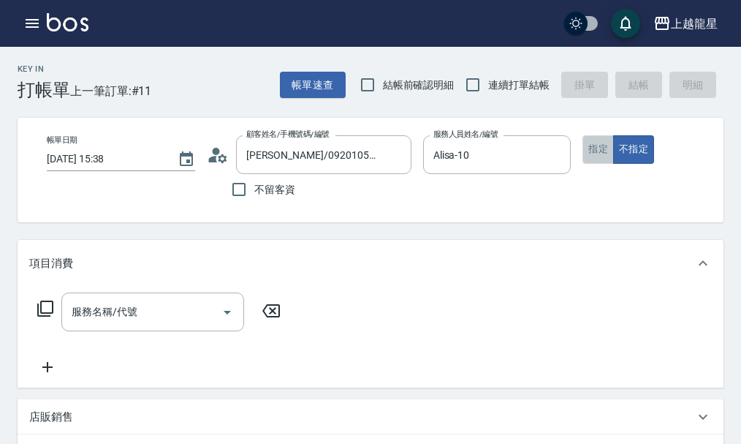
click at [592, 153] on button "指定" at bounding box center [598, 149] width 31 height 29
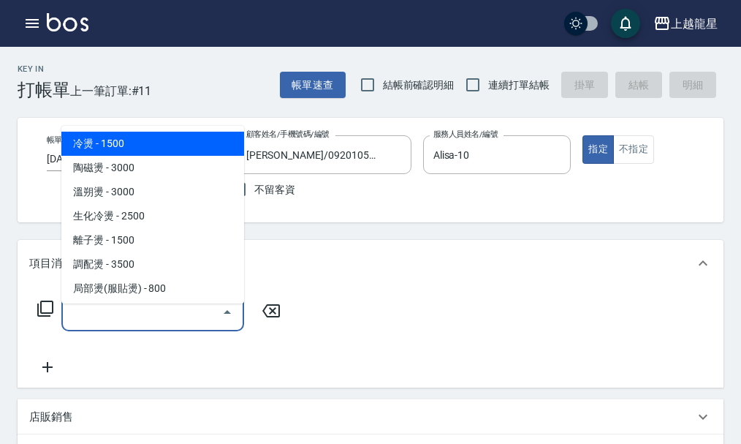
click at [199, 314] on input "服務名稱/代號" at bounding box center [142, 312] width 148 height 26
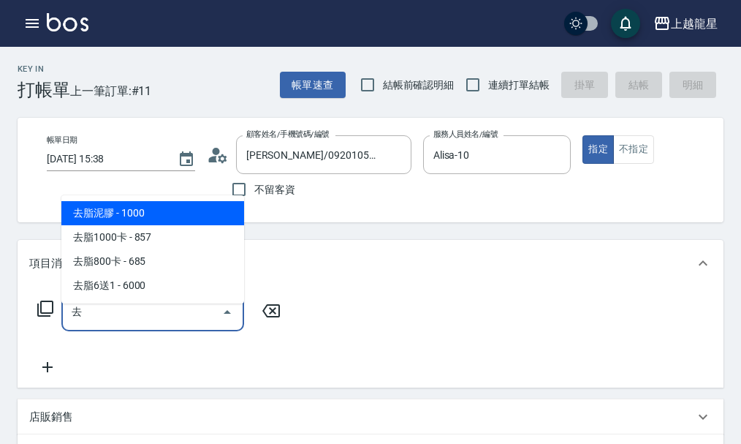
click at [238, 212] on span "去脂泥膠 - 1000" at bounding box center [152, 213] width 183 height 24
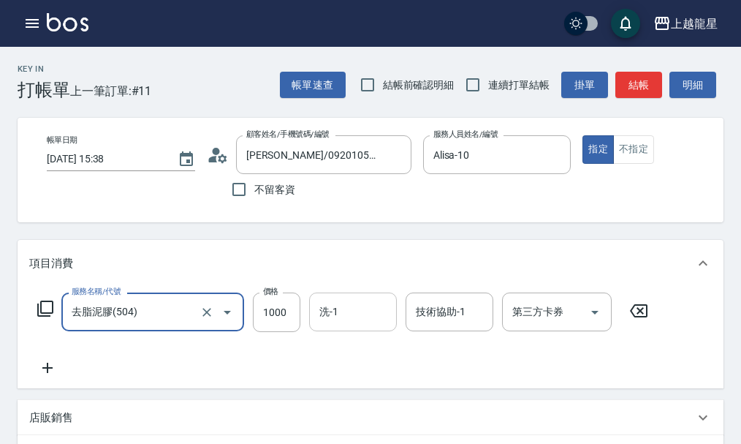
type input "去脂泥膠(504)"
click at [374, 325] on input "洗-1" at bounding box center [353, 312] width 75 height 26
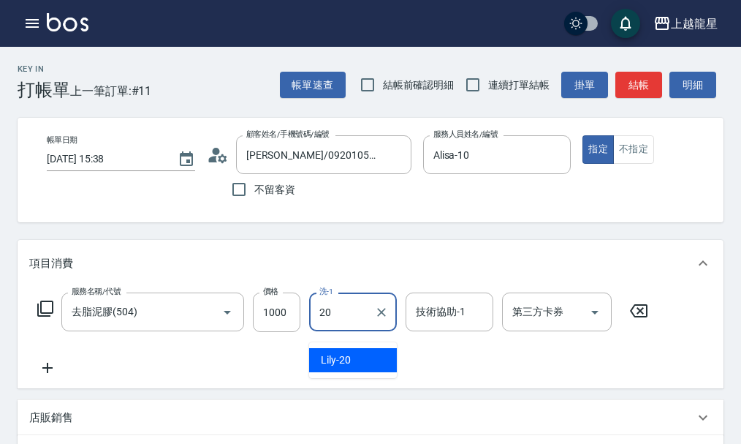
type input "Lily-20"
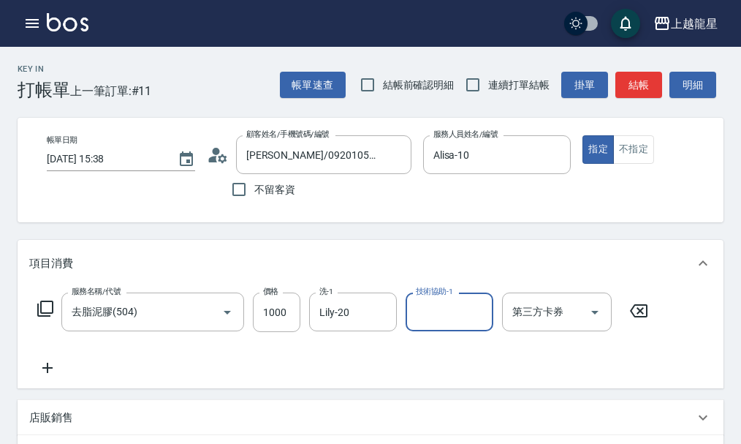
click at [43, 373] on icon at bounding box center [47, 368] width 37 height 18
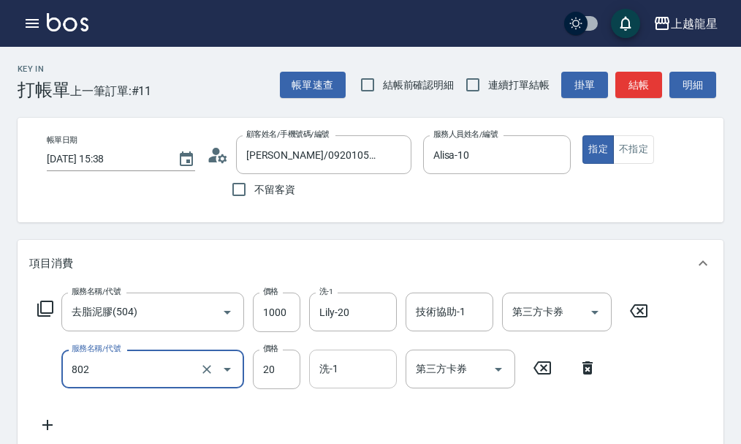
type input "潤絲(802)"
click at [369, 382] on input "洗-1" at bounding box center [353, 369] width 75 height 26
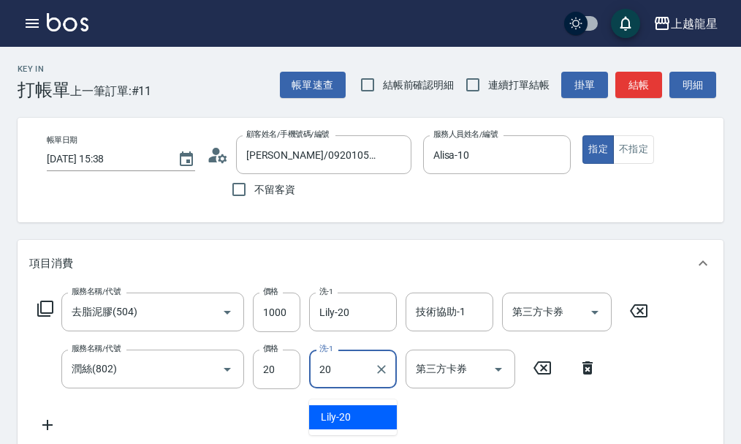
type input "Lily-20"
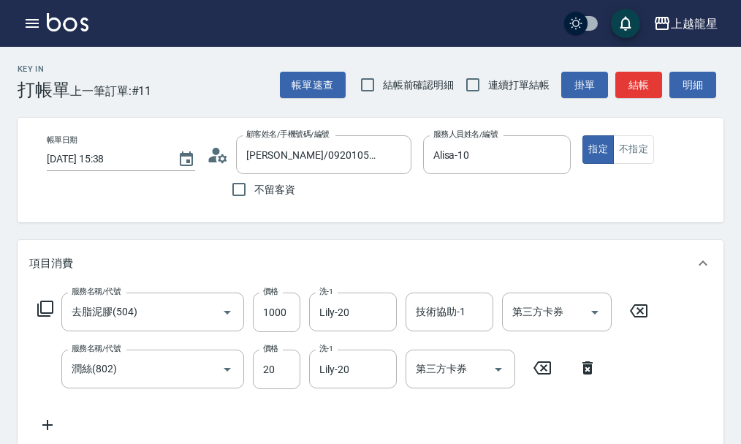
click at [369, 416] on div "服務名稱/代號 去脂泥膠(504) 服務名稱/代號 價格 1000 價格 洗-1 Lily-20 洗-1 技術協助-1 技術協助-1 第三方卡券 第三方卡券 …" at bounding box center [343, 362] width 628 height 141
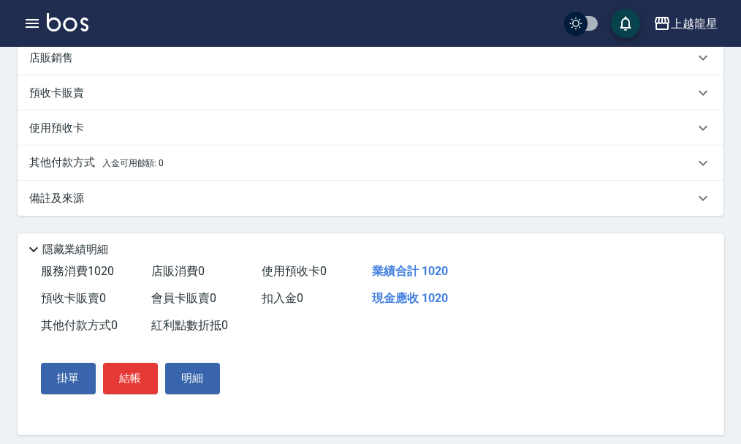
scroll to position [439, 0]
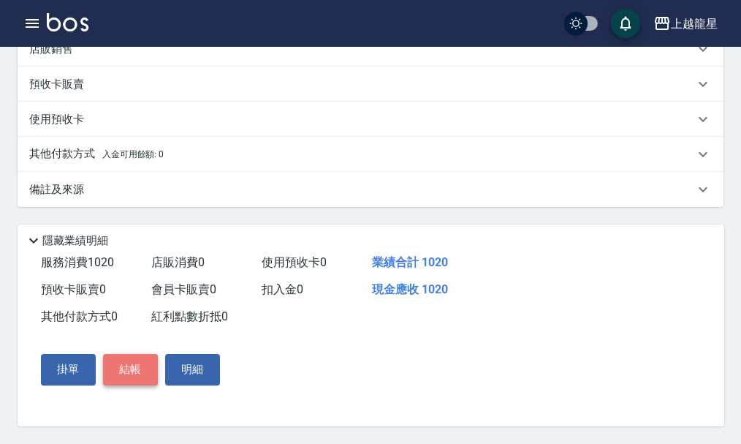
click at [148, 363] on button "結帳" at bounding box center [130, 369] width 55 height 31
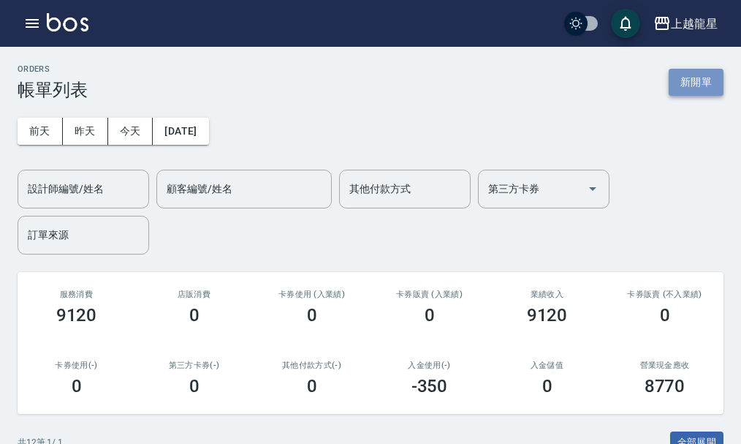
click at [695, 81] on button "新開單" at bounding box center [696, 82] width 55 height 27
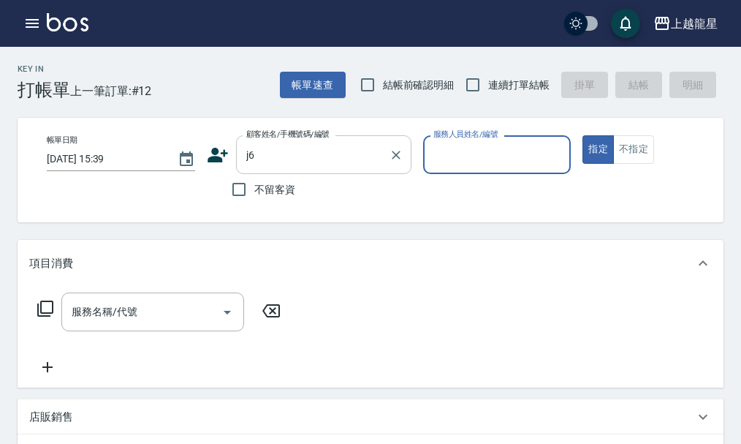
click at [270, 161] on input "j6" at bounding box center [313, 155] width 140 height 26
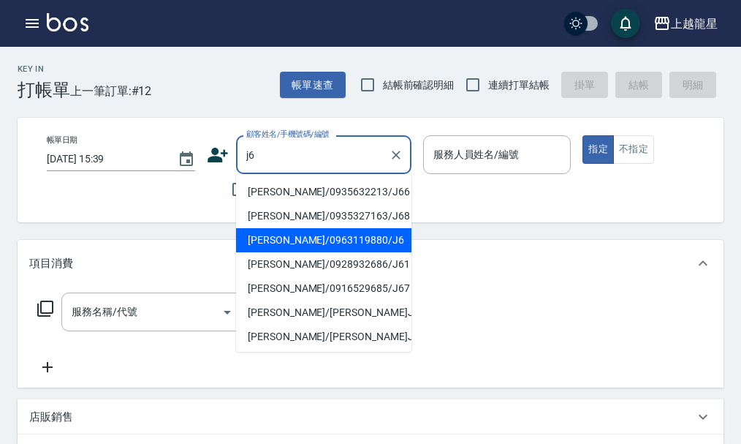
click at [304, 238] on li "[PERSON_NAME]/0963119880/J6" at bounding box center [323, 240] width 175 height 24
type input "[PERSON_NAME]/0963119880/J6"
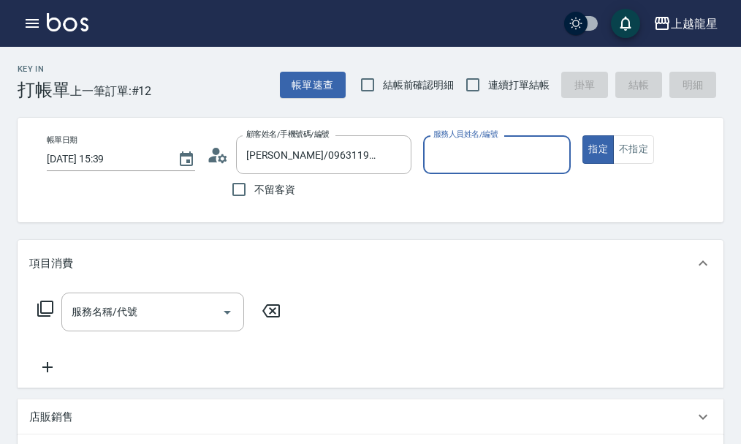
type input "Alisa-10"
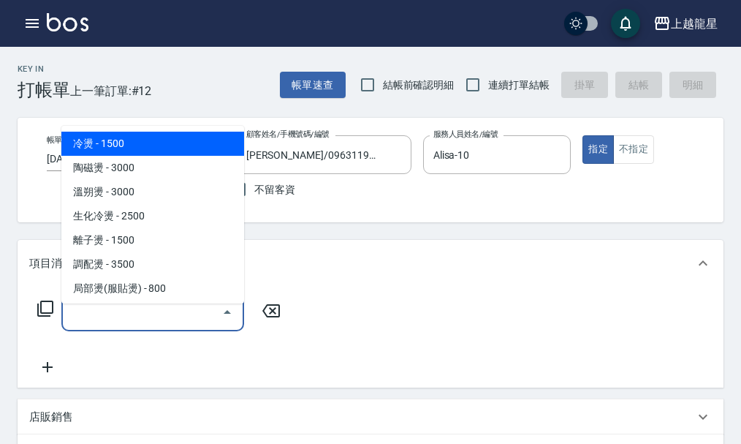
click at [155, 325] on input "服務名稱/代號" at bounding box center [142, 312] width 148 height 26
click at [181, 143] on span "冷燙 - 1500" at bounding box center [152, 144] width 183 height 24
type input "冷燙(201)"
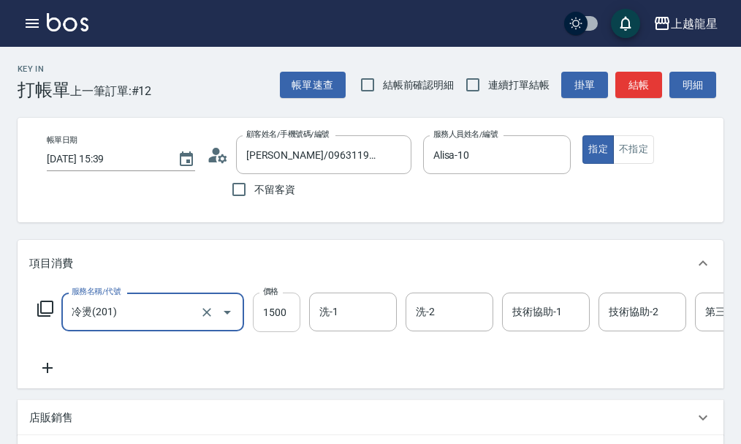
click at [284, 330] on input "1500" at bounding box center [277, 311] width 48 height 39
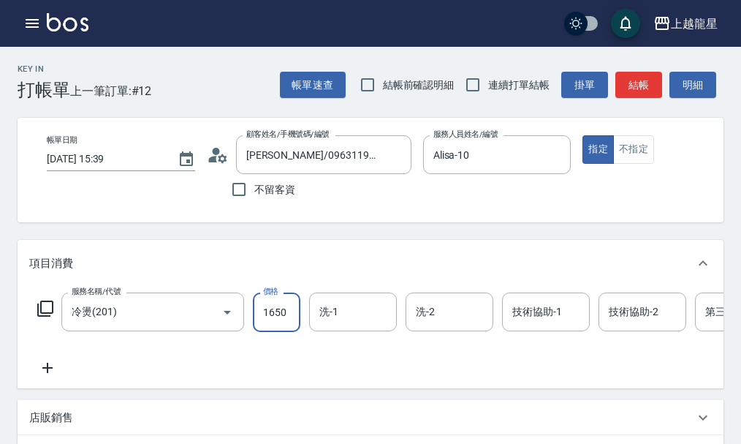
type input "1650"
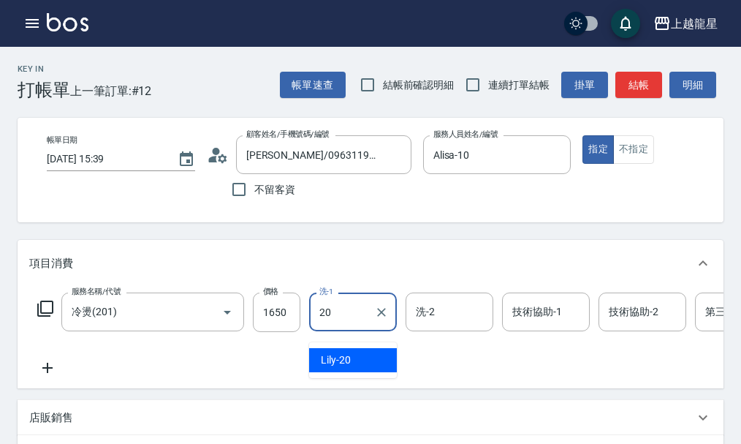
type input "2"
type input "Alisa-10"
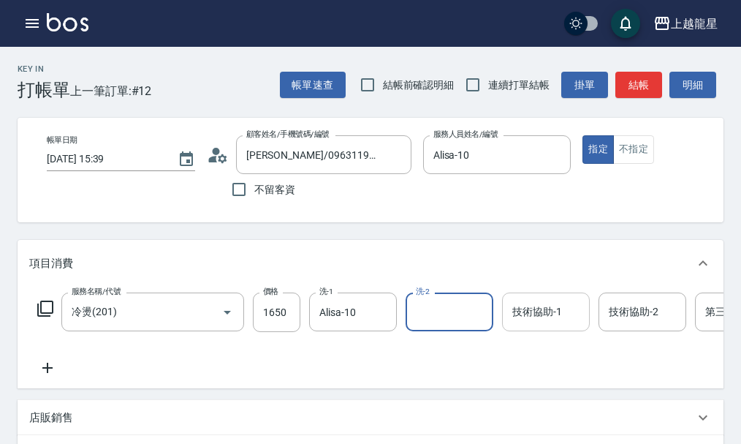
click at [561, 325] on input "技術協助-1" at bounding box center [546, 312] width 75 height 26
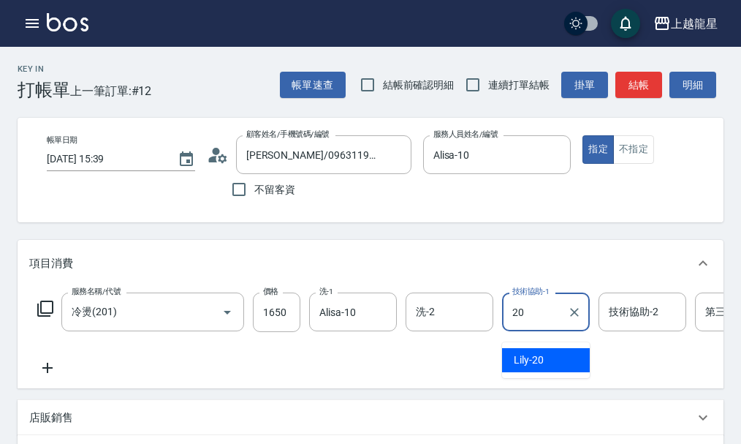
type input "Lily-20"
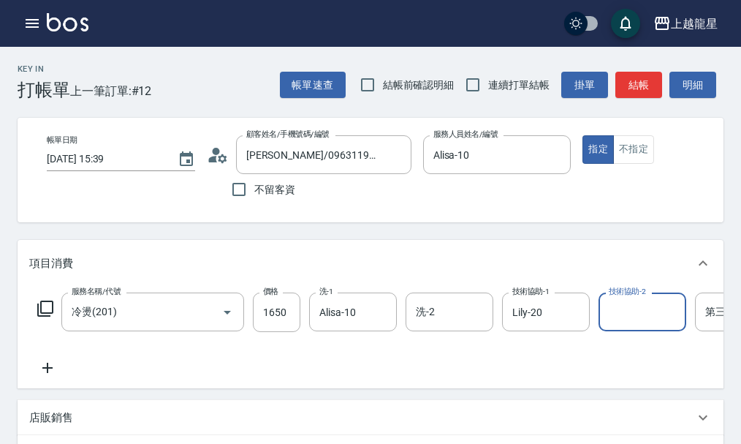
click at [50, 375] on icon at bounding box center [47, 368] width 37 height 18
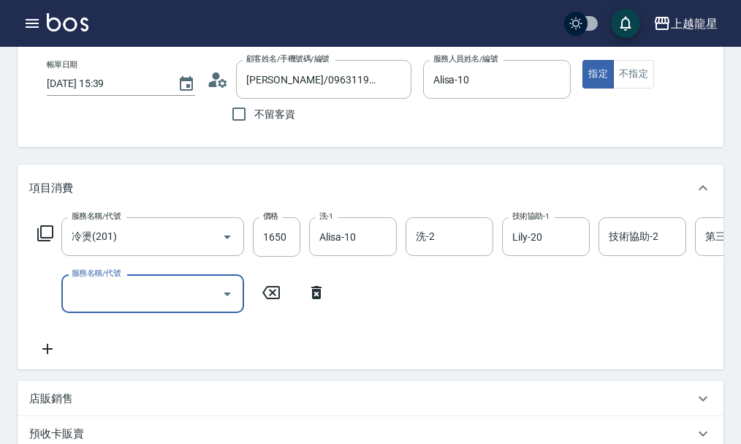
scroll to position [146, 0]
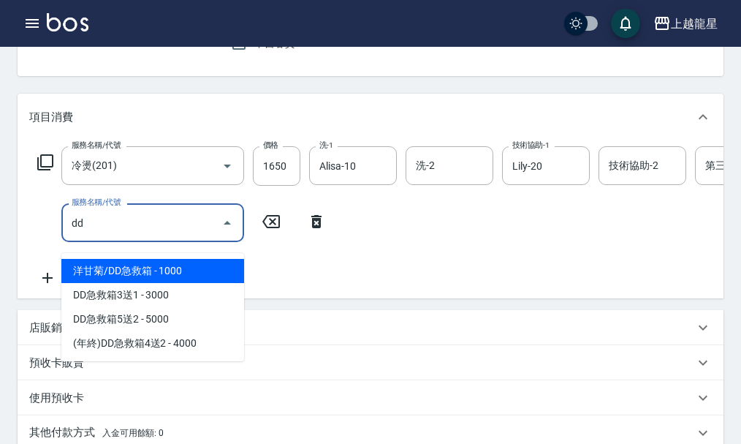
click at [208, 263] on span "洋甘菊/DD急救箱 - 1000" at bounding box center [152, 271] width 183 height 24
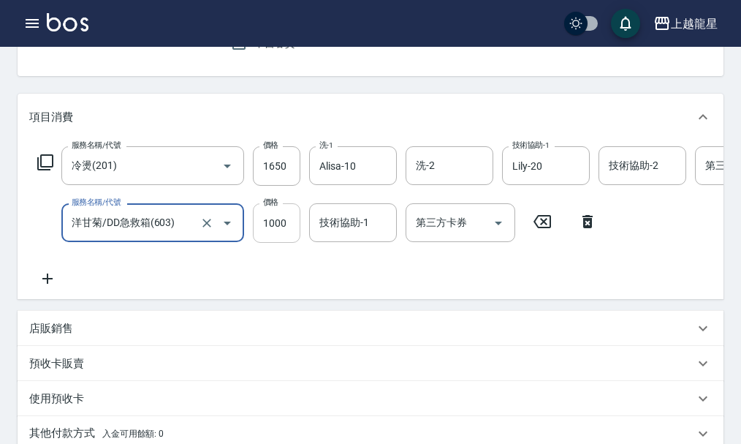
type input "洋甘菊/DD急救箱(603)"
click at [285, 230] on input "1000" at bounding box center [277, 222] width 48 height 39
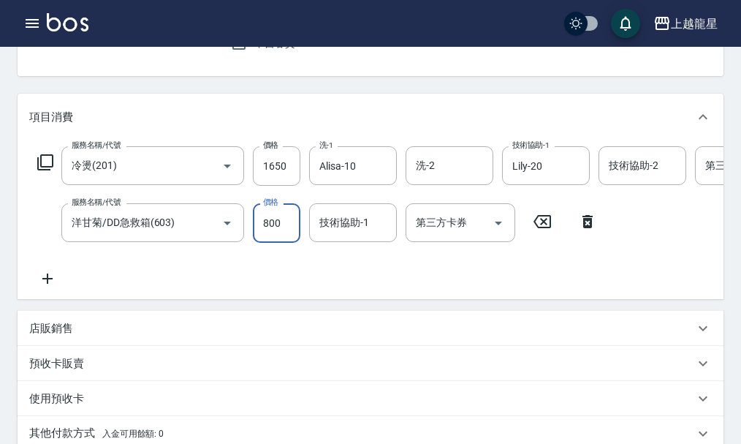
type input "800"
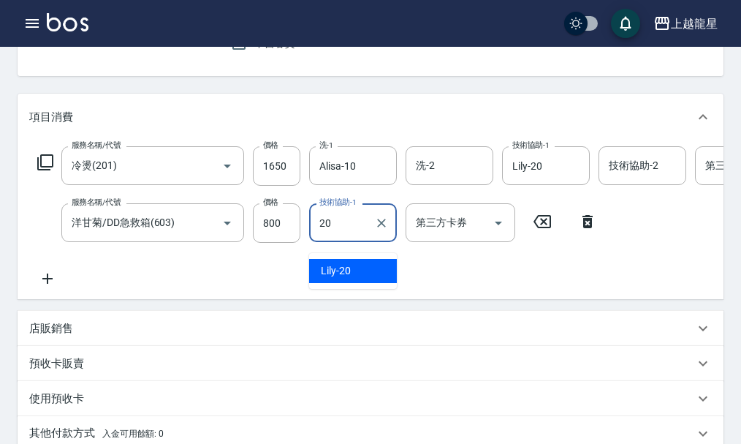
type input "Lily-20"
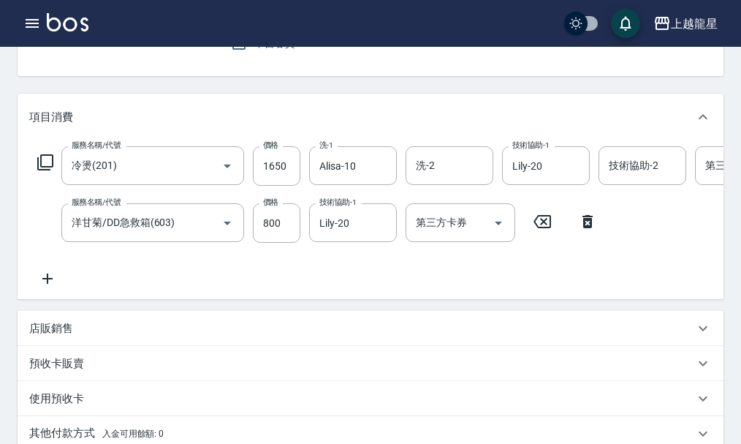
click at [108, 336] on div "店販銷售" at bounding box center [361, 328] width 665 height 15
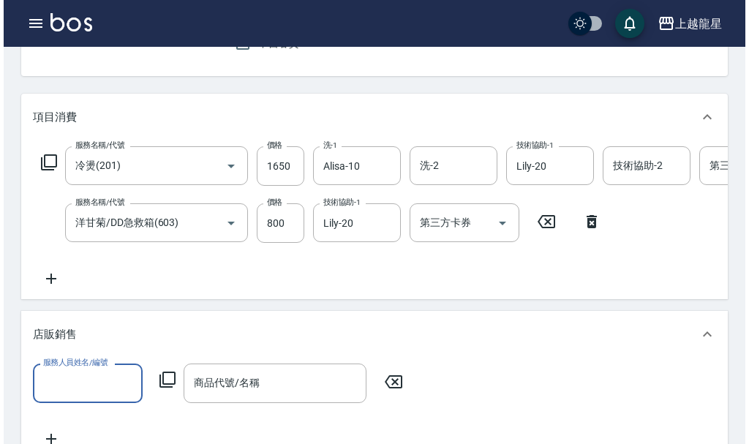
scroll to position [0, 0]
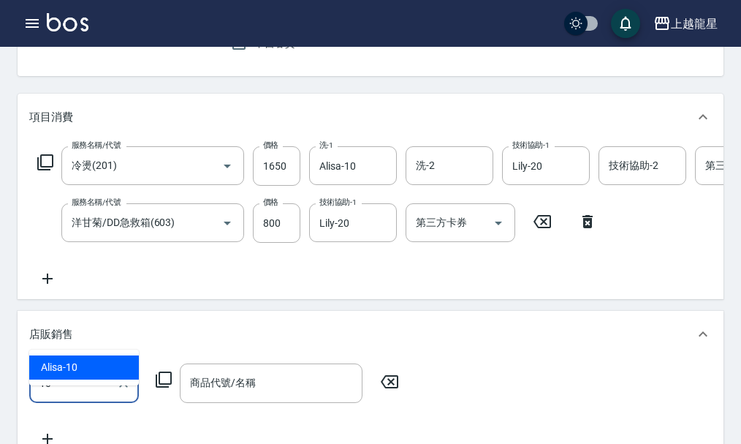
type input "Alisa-10"
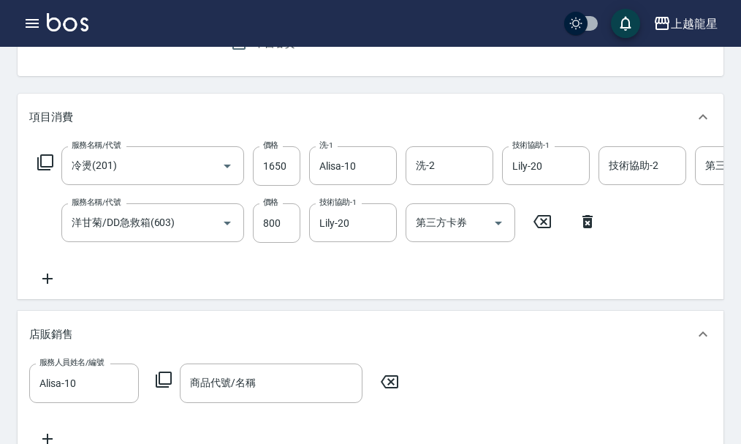
click at [165, 388] on icon at bounding box center [164, 380] width 18 height 18
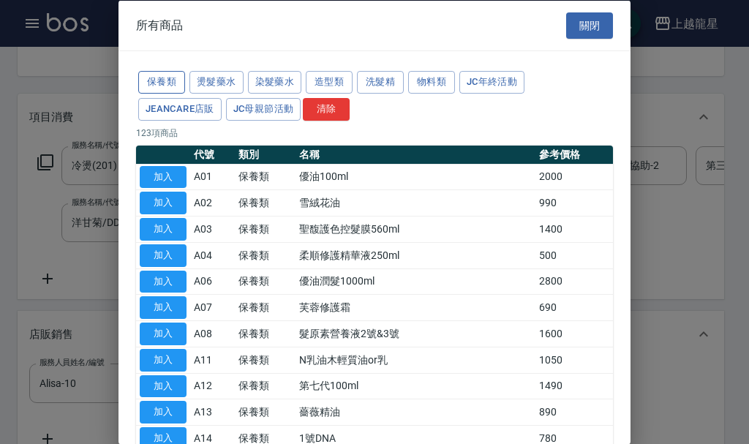
click at [163, 80] on button "保養類" at bounding box center [161, 82] width 47 height 23
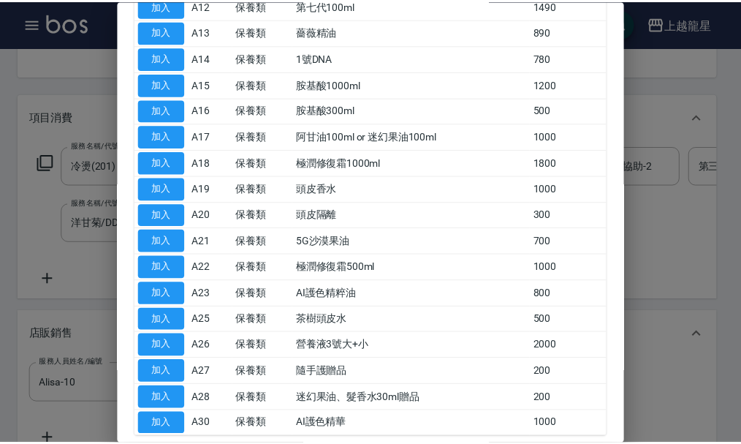
scroll to position [453, 0]
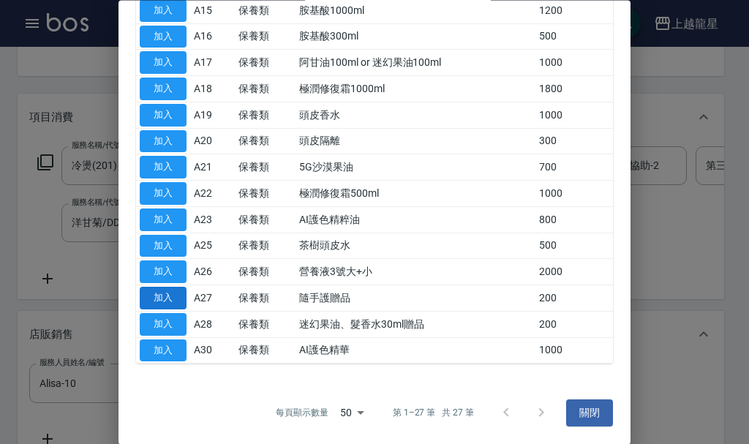
click at [175, 298] on button "加入" at bounding box center [163, 298] width 47 height 23
type input "隨手護贈品"
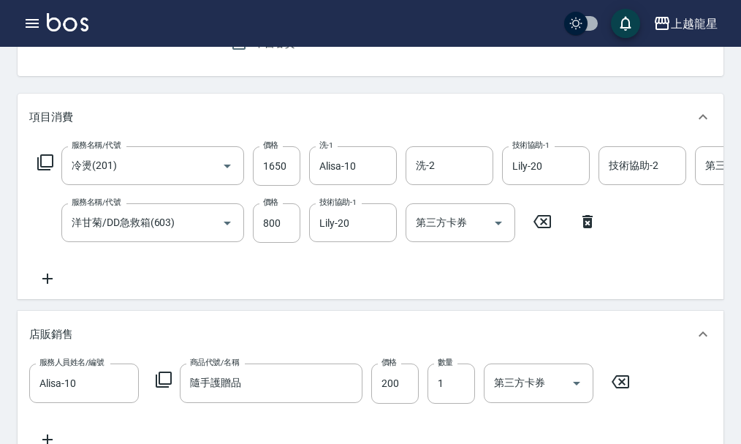
click at [378, 287] on div "服務名稱/代號 冷燙(201) 服務名稱/代號 價格 1650 價格 洗-1 Alisa-10 洗-1 洗-2 洗-2 技術協助-1 Lily-20 技術協助…" at bounding box center [439, 216] width 821 height 141
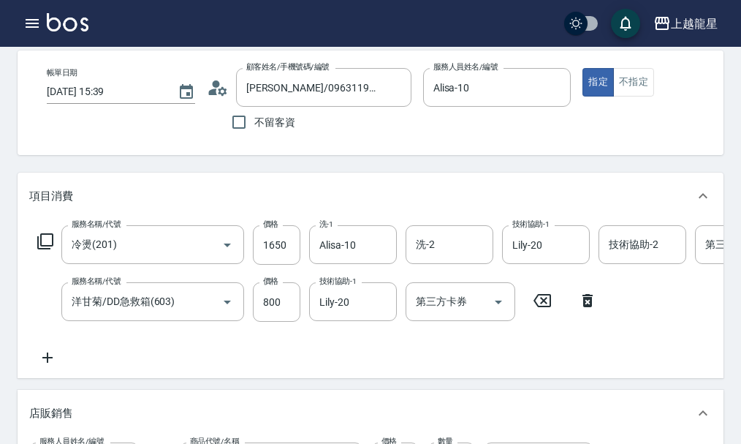
scroll to position [0, 0]
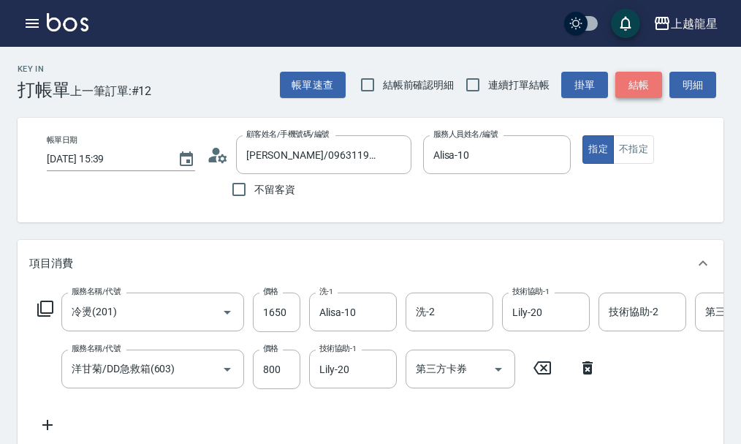
click at [625, 89] on button "結帳" at bounding box center [639, 85] width 47 height 27
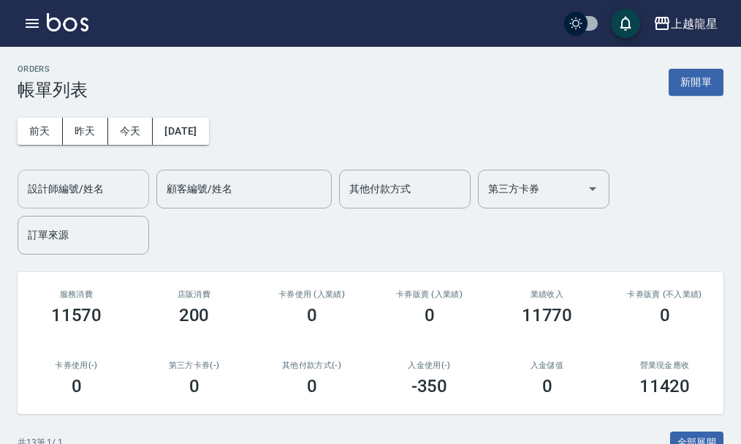
click at [86, 205] on div "設計師編號/姓名" at bounding box center [84, 189] width 132 height 39
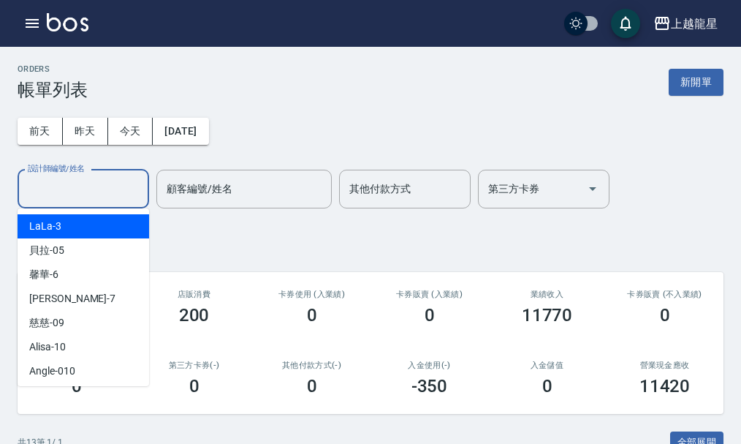
click at [97, 181] on input "設計師編號/姓名" at bounding box center [83, 189] width 118 height 26
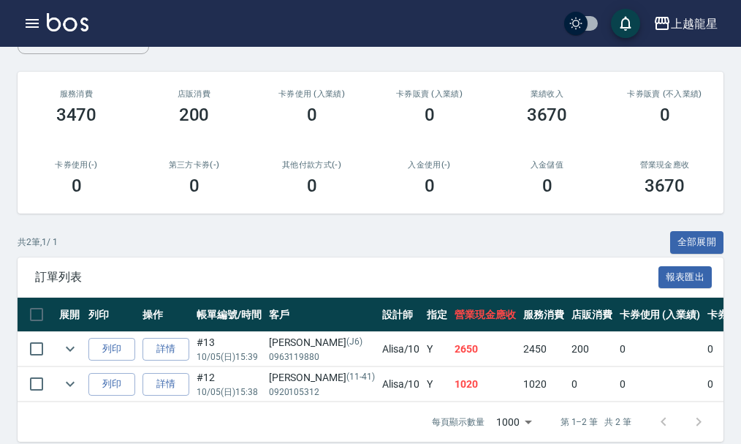
scroll to position [219, 0]
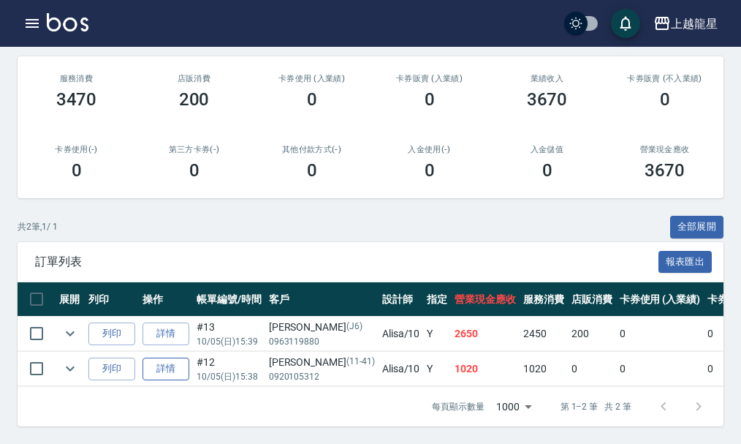
type input "Alisa-10"
click at [161, 368] on link "詳情" at bounding box center [166, 369] width 47 height 23
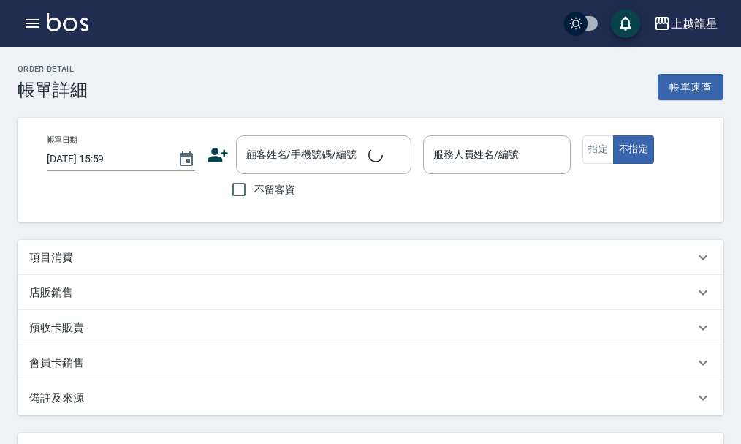
type input "[DATE] 15:38"
type input "Alisa-10"
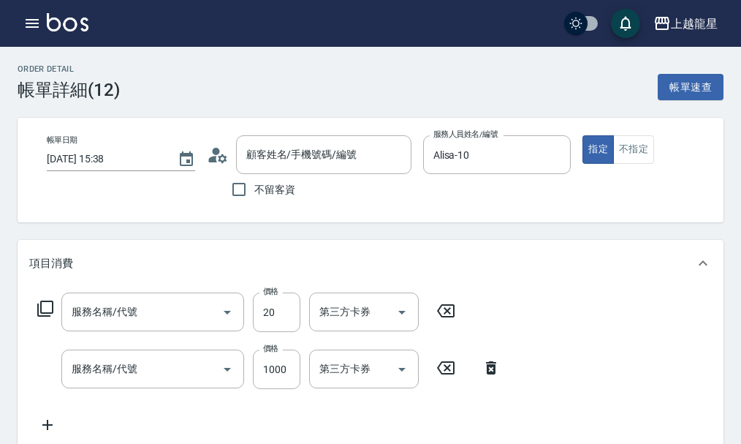
type input "[PERSON_NAME]/0920105312/11-41"
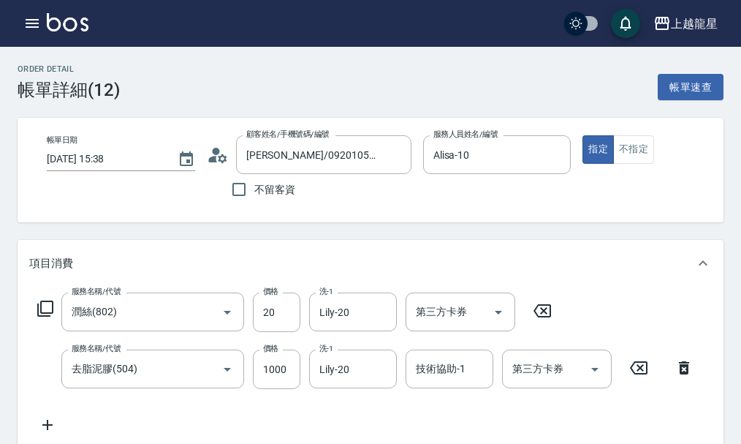
type input "潤絲(802)"
type input "去脂泥膠(504)"
click at [552, 157] on icon "Clear" at bounding box center [555, 155] width 15 height 15
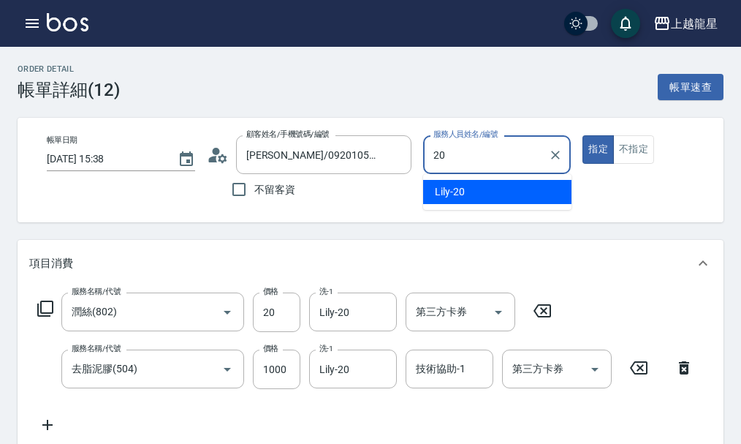
click at [478, 194] on div "Lily -20" at bounding box center [497, 192] width 148 height 24
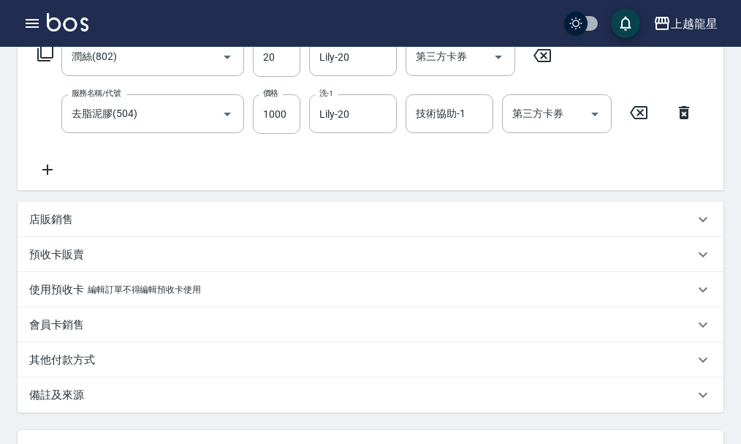
scroll to position [366, 0]
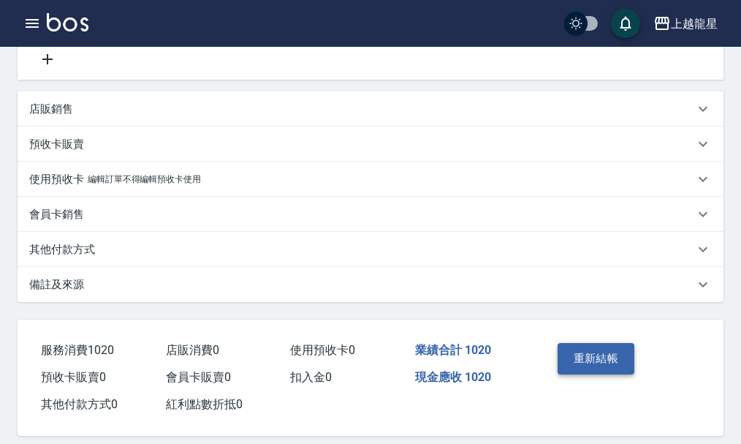
type input "Lily-20"
click at [616, 363] on button "重新結帳" at bounding box center [597, 358] width 78 height 31
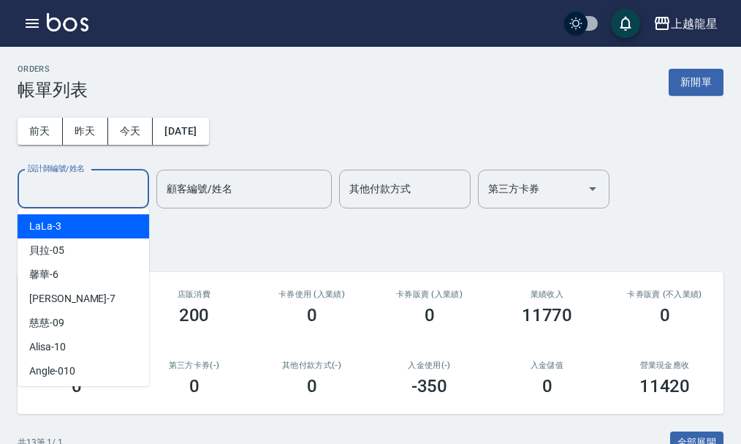
click at [97, 192] on input "設計師編號/姓名" at bounding box center [83, 189] width 118 height 26
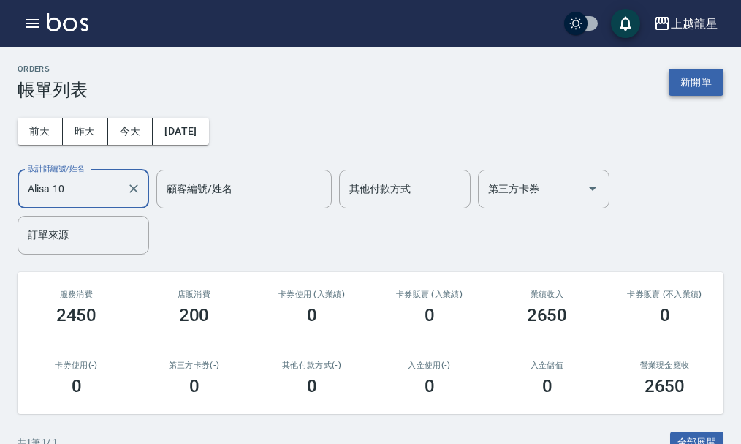
type input "Alisa-10"
click at [673, 74] on button "新開單" at bounding box center [696, 82] width 55 height 27
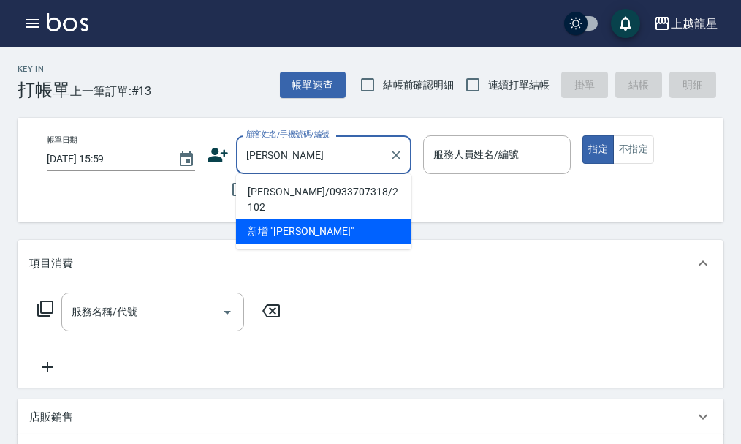
click at [307, 186] on li "[PERSON_NAME]/0933707318/2-102" at bounding box center [323, 199] width 175 height 39
type input "[PERSON_NAME]/0933707318/2-102"
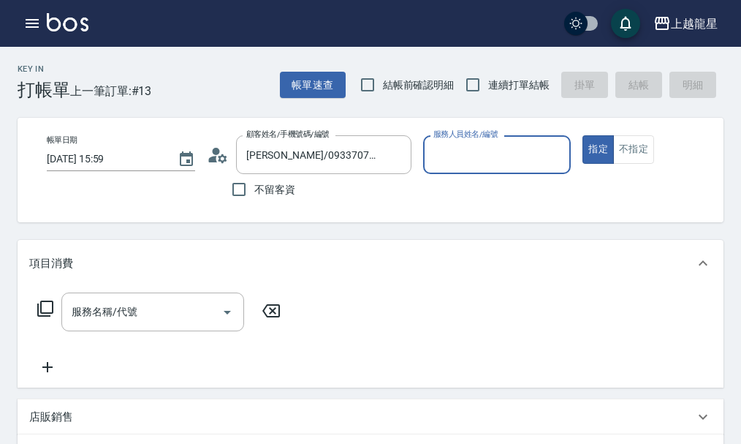
type input "Alisa-10"
click at [167, 314] on input "服務名稱/代號" at bounding box center [142, 312] width 148 height 26
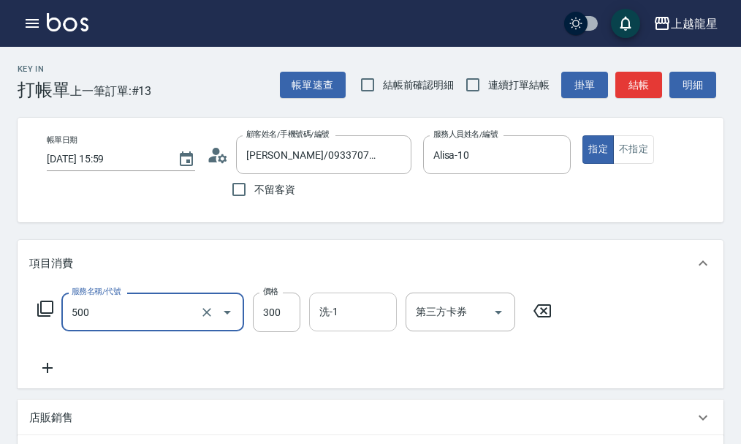
click at [371, 310] on div "洗-1" at bounding box center [353, 311] width 88 height 39
type input "一般洗髮(500)"
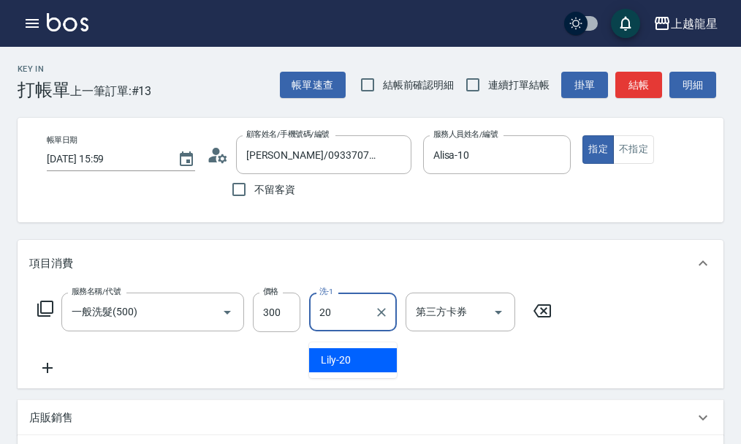
type input "Lily-20"
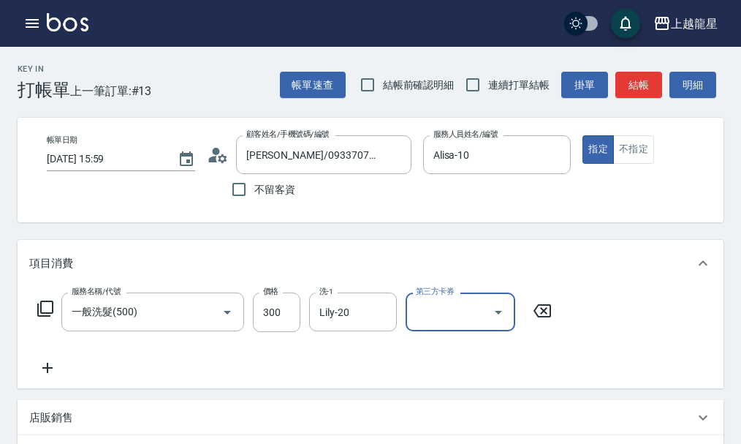
click at [53, 370] on icon at bounding box center [47, 368] width 37 height 18
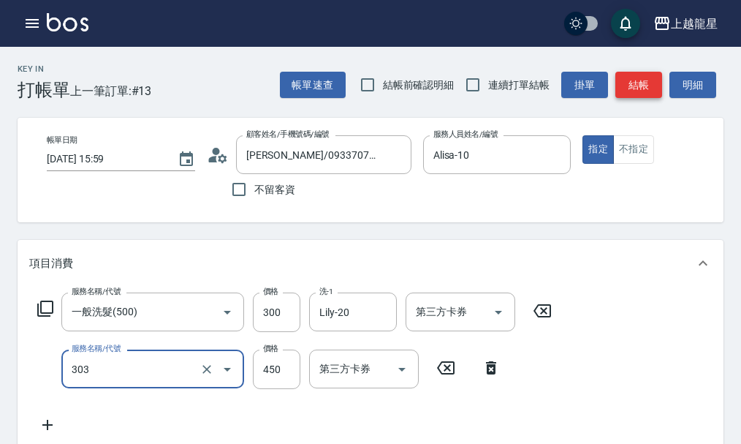
type input "剪髮(303)"
click at [635, 86] on button "結帳" at bounding box center [639, 85] width 47 height 27
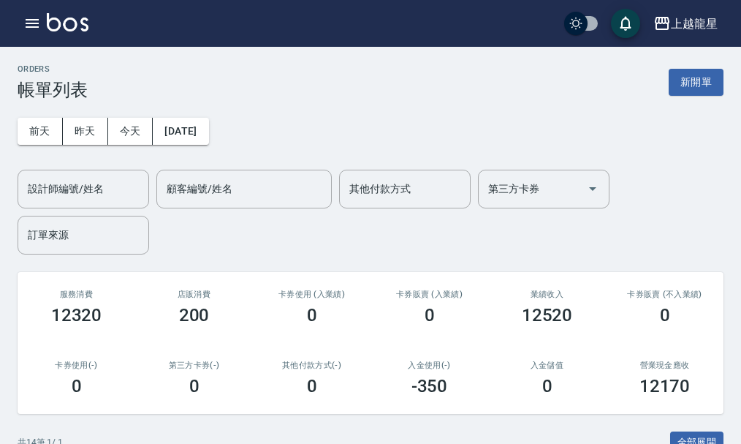
click at [64, 20] on img at bounding box center [68, 22] width 42 height 18
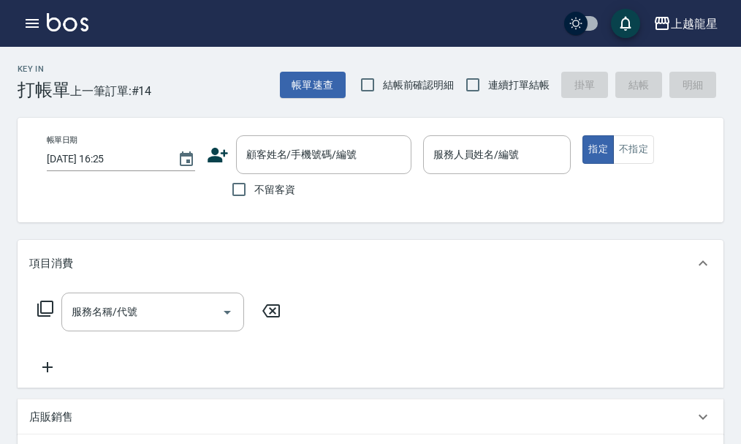
click at [295, 188] on div "不留客資" at bounding box center [309, 189] width 205 height 31
click at [241, 184] on input "不留客資" at bounding box center [239, 189] width 31 height 31
checkbox input "true"
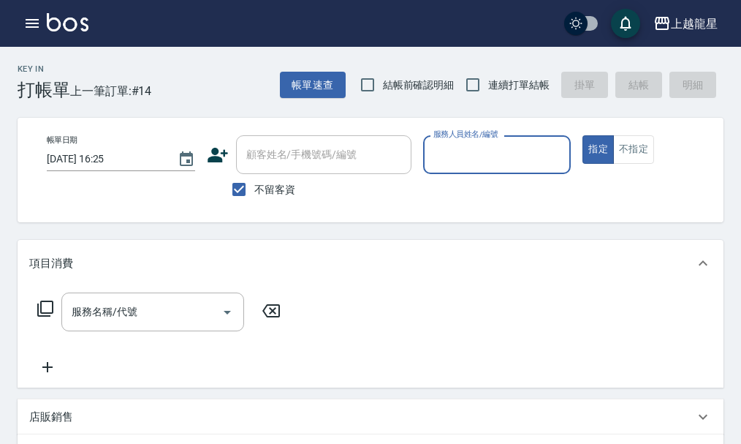
click at [489, 158] on input "服務人員姓名/編號" at bounding box center [497, 155] width 135 height 26
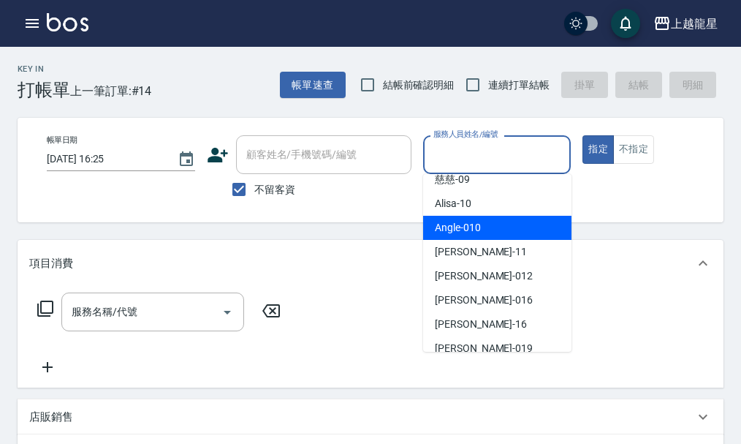
scroll to position [292, 0]
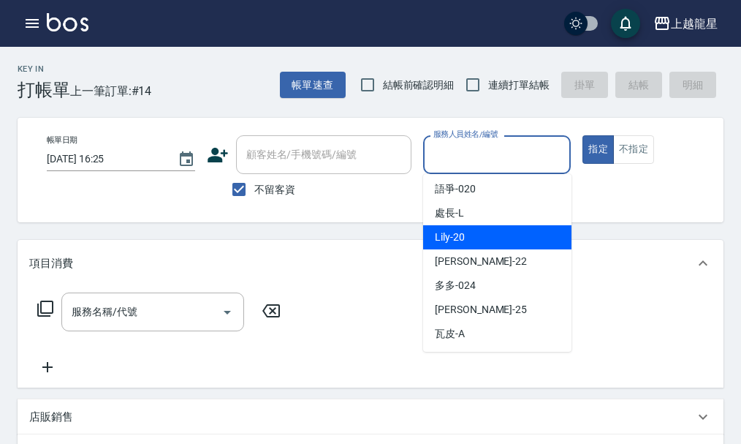
click at [465, 234] on div "Lily -20" at bounding box center [497, 237] width 148 height 24
type input "Lily-20"
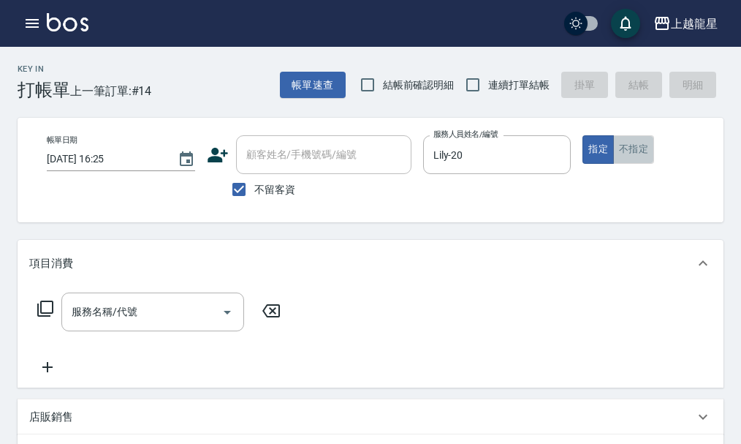
click at [625, 147] on button "不指定" at bounding box center [633, 149] width 41 height 29
click at [158, 331] on div "服務名稱/代號" at bounding box center [152, 311] width 183 height 39
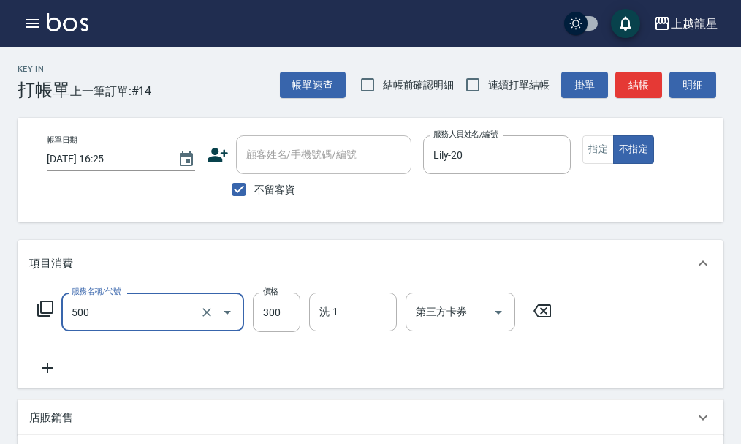
type input "一般洗髮(500)"
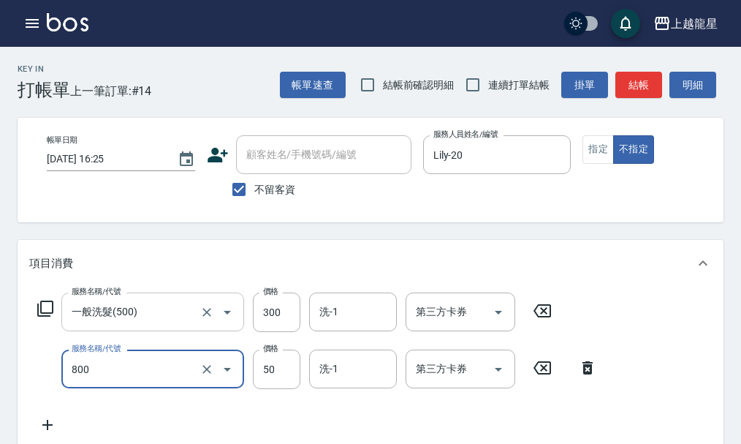
type input "快速修護(800)"
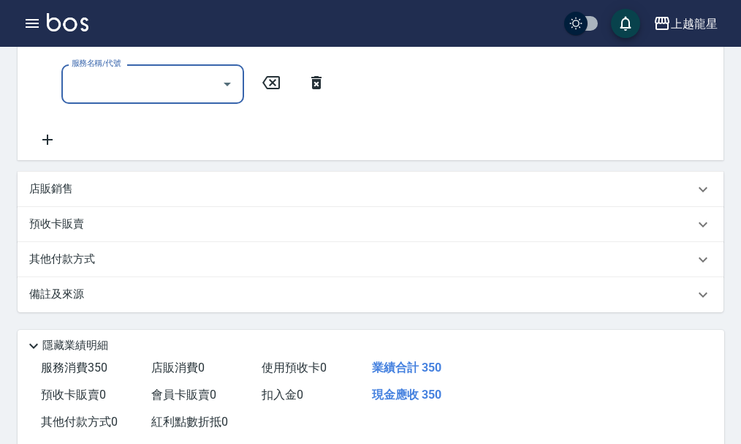
scroll to position [464, 0]
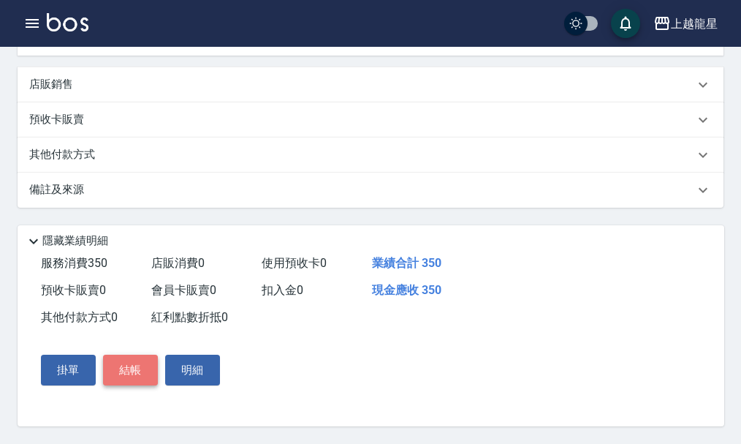
click at [123, 374] on button "結帳" at bounding box center [130, 370] width 55 height 31
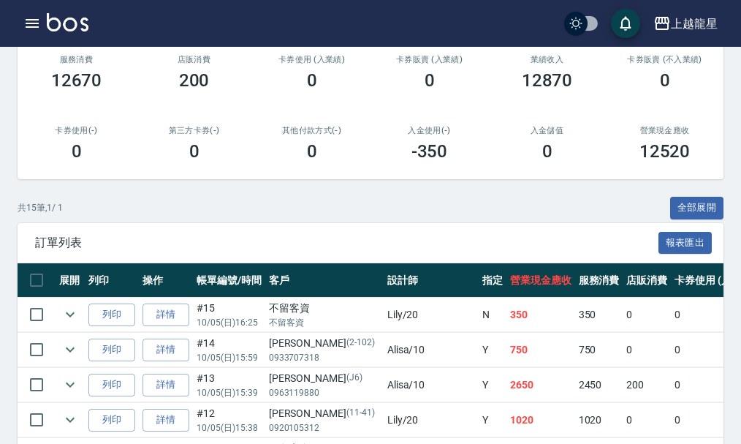
scroll to position [366, 0]
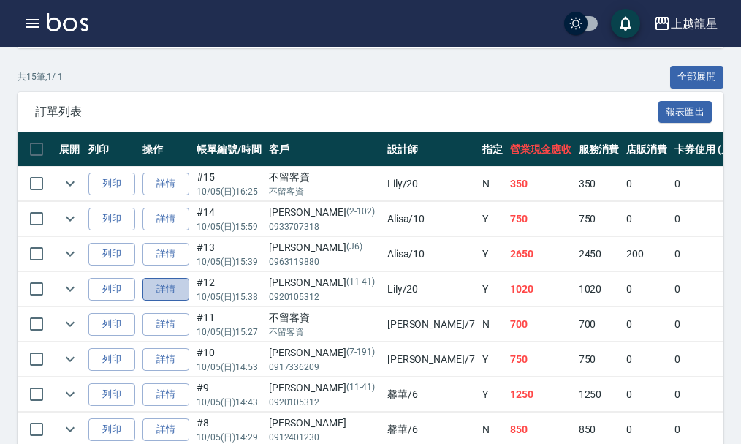
click at [165, 290] on link "詳情" at bounding box center [166, 289] width 47 height 23
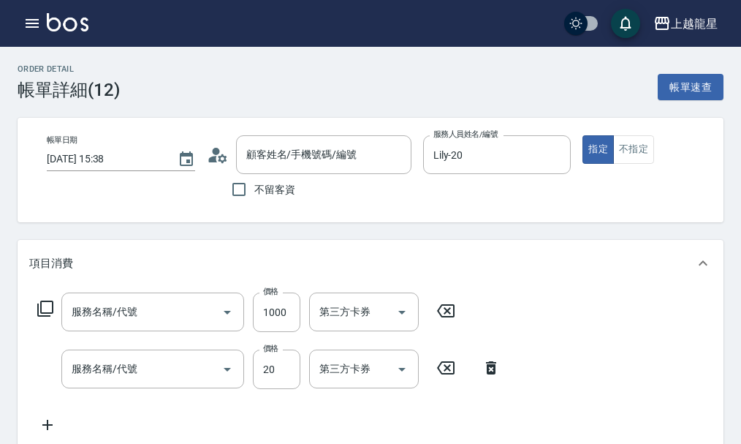
type input "[DATE] 15:38"
type input "Lily-20"
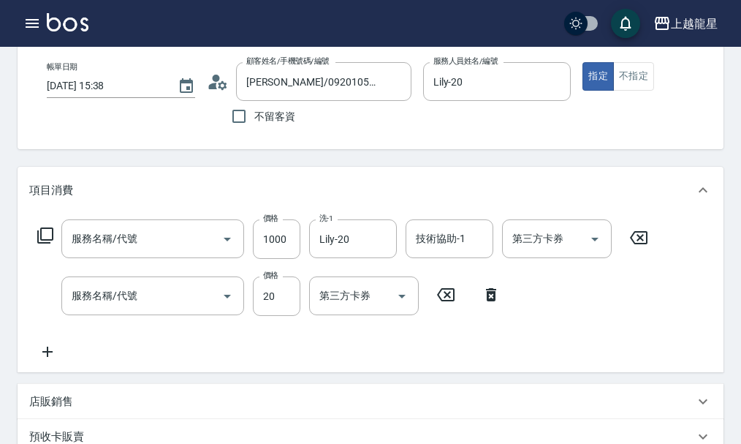
type input "[PERSON_NAME]/0920105312/11-41"
type input "去脂泥膠(504)"
type input "潤絲(802)"
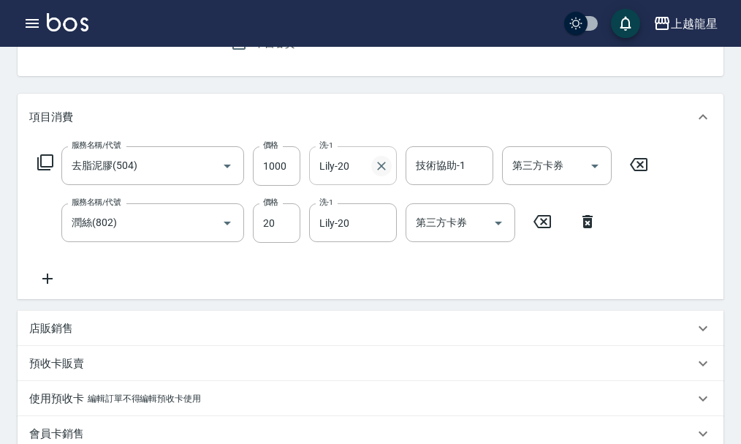
click at [376, 173] on icon "Clear" at bounding box center [381, 166] width 15 height 15
click at [373, 233] on button "Clear" at bounding box center [381, 223] width 20 height 20
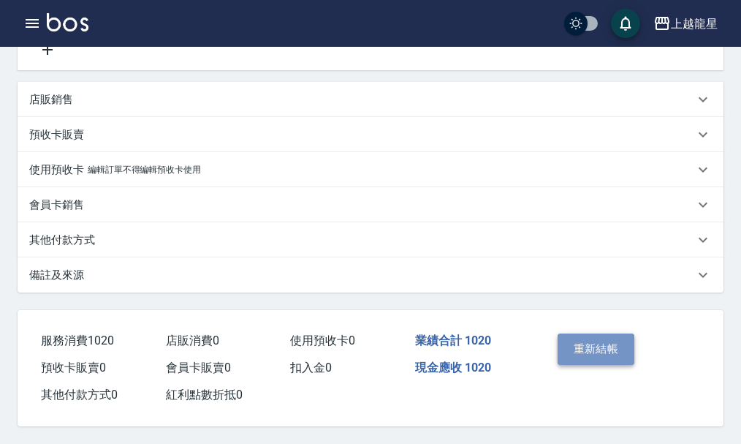
click at [572, 335] on button "重新結帳" at bounding box center [597, 348] width 78 height 31
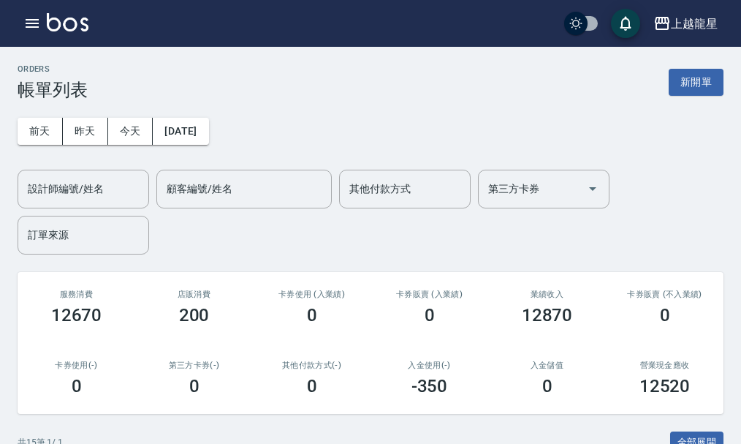
click at [70, 180] on div "設計師編號/姓名 設計師編號/姓名" at bounding box center [84, 189] width 132 height 39
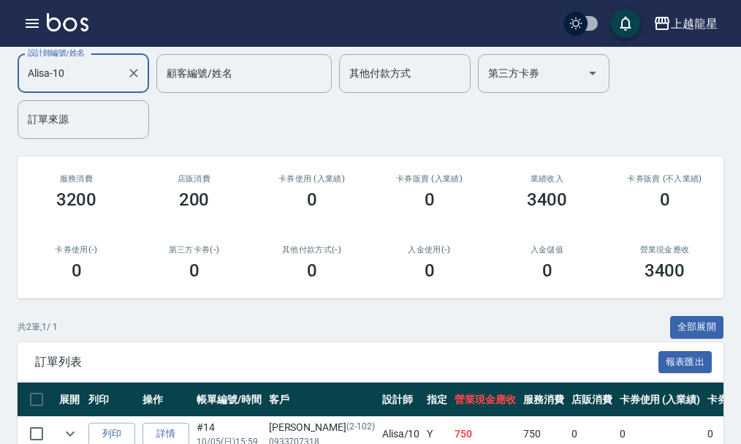
scroll to position [7, 0]
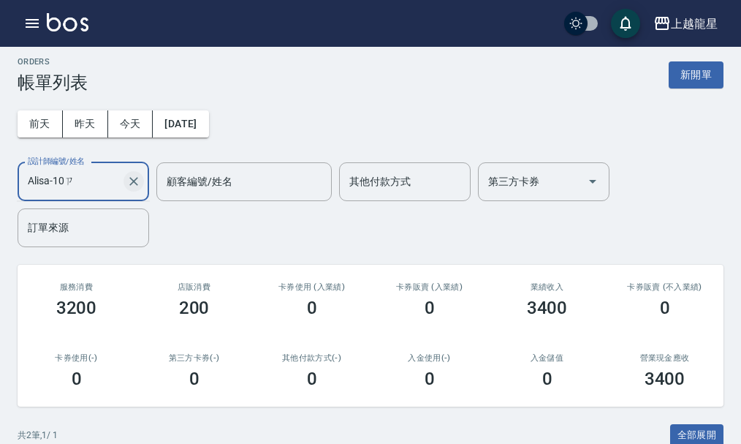
type input "Alisa-10"
click at [140, 176] on icon "Clear" at bounding box center [133, 181] width 15 height 15
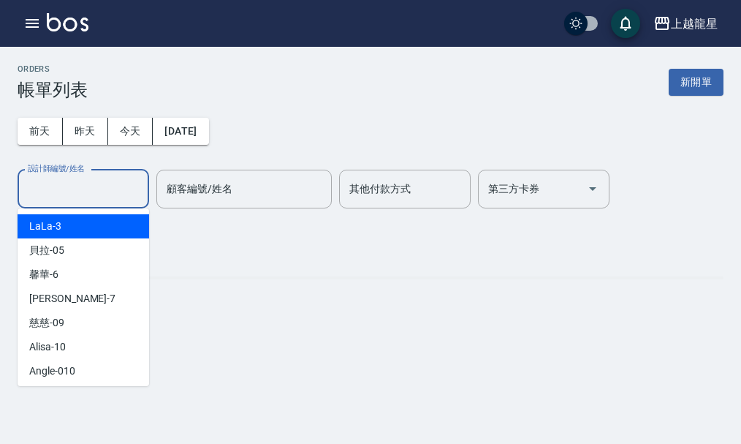
scroll to position [0, 0]
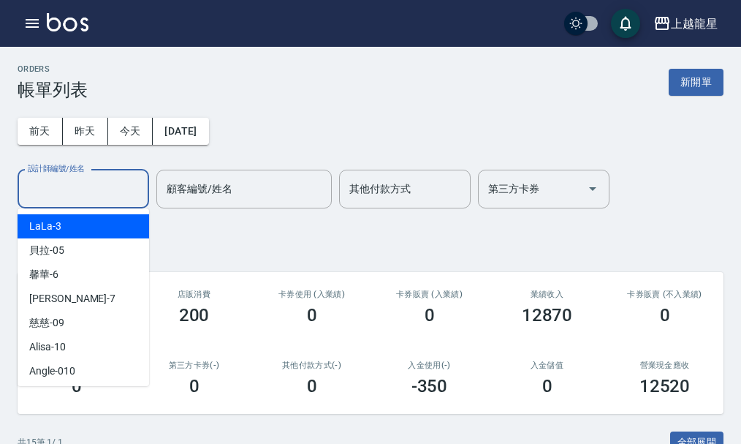
click at [73, 188] on input "設計師編號/姓名" at bounding box center [83, 189] width 118 height 26
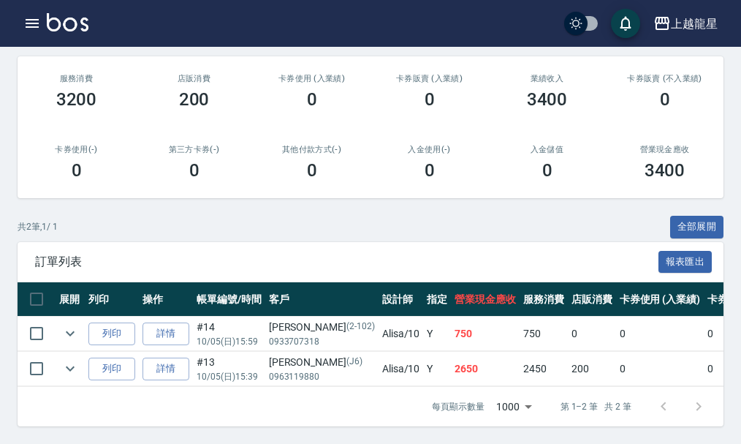
scroll to position [80, 0]
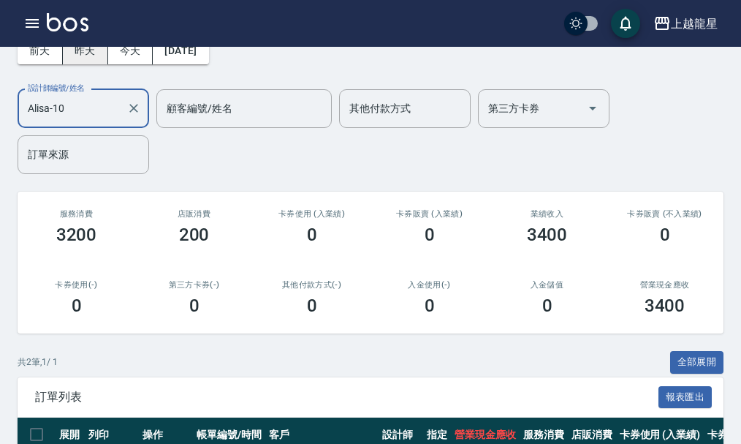
type input "Alisa-10"
click at [80, 56] on button "昨天" at bounding box center [85, 50] width 45 height 27
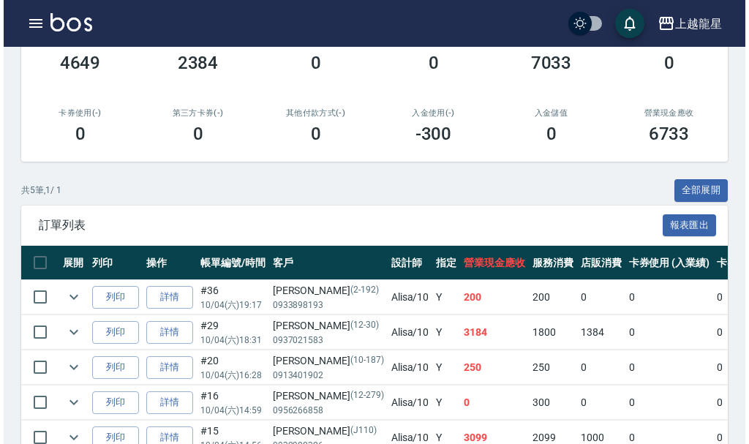
scroll to position [39, 0]
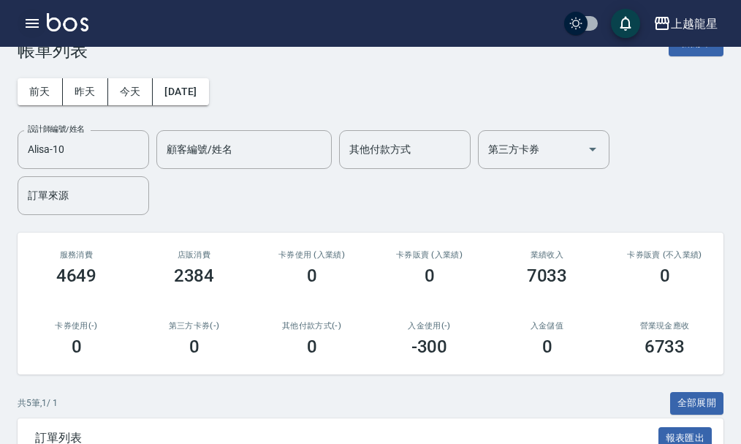
click at [31, 26] on icon "button" at bounding box center [32, 24] width 18 height 18
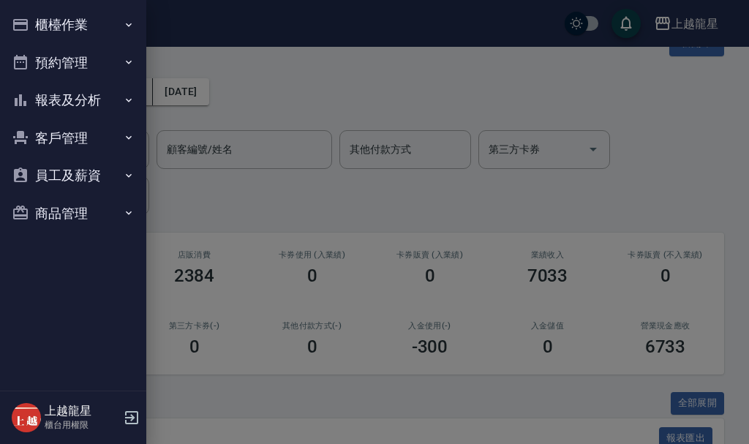
click at [278, 97] on div at bounding box center [374, 222] width 749 height 444
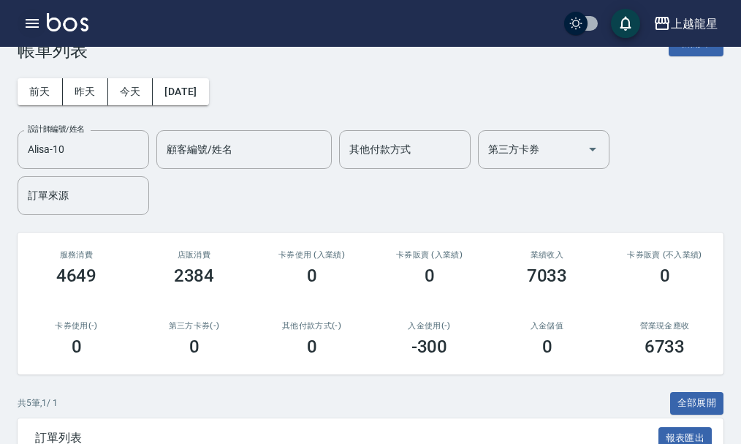
click at [34, 28] on icon "button" at bounding box center [32, 23] width 13 height 9
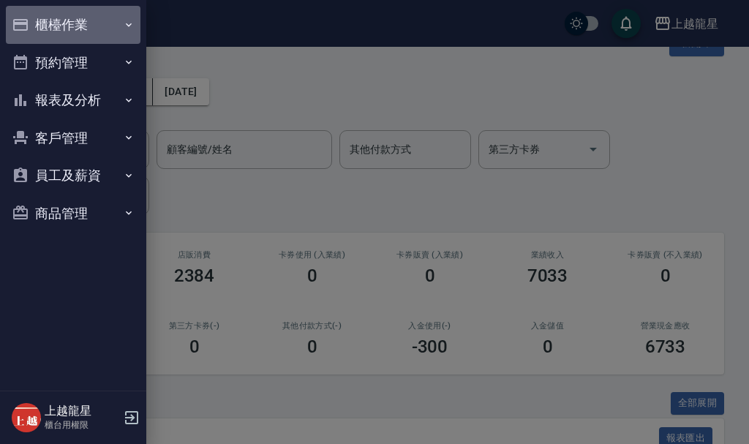
click at [73, 29] on button "櫃檯作業" at bounding box center [73, 25] width 135 height 38
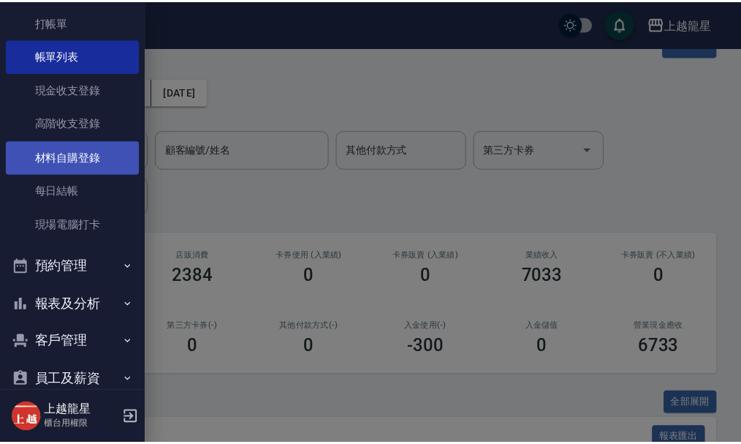
scroll to position [107, 0]
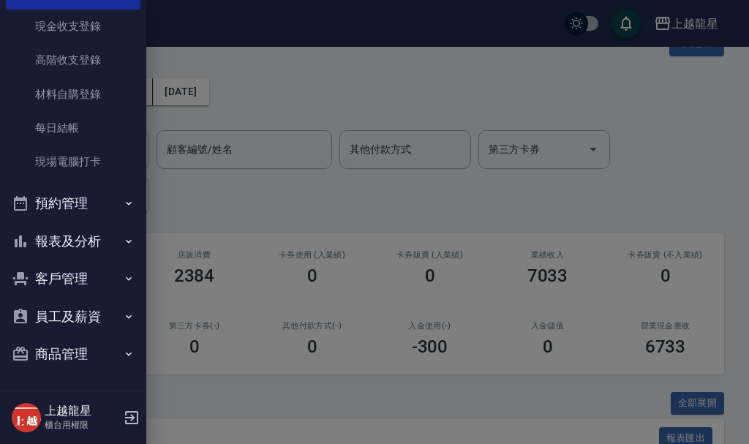
click at [281, 206] on div at bounding box center [374, 222] width 749 height 444
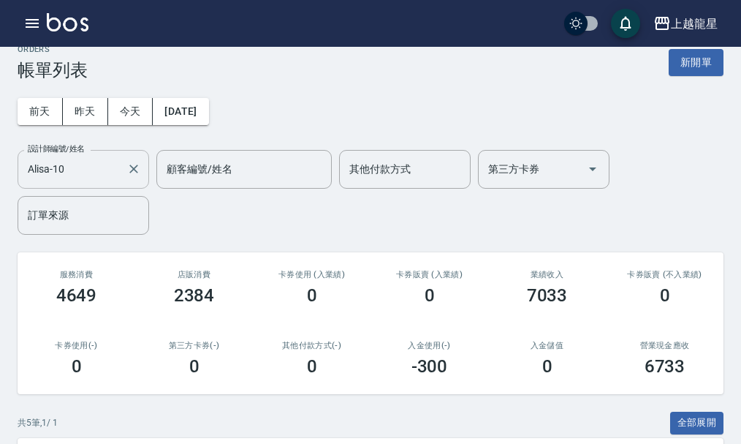
scroll to position [0, 0]
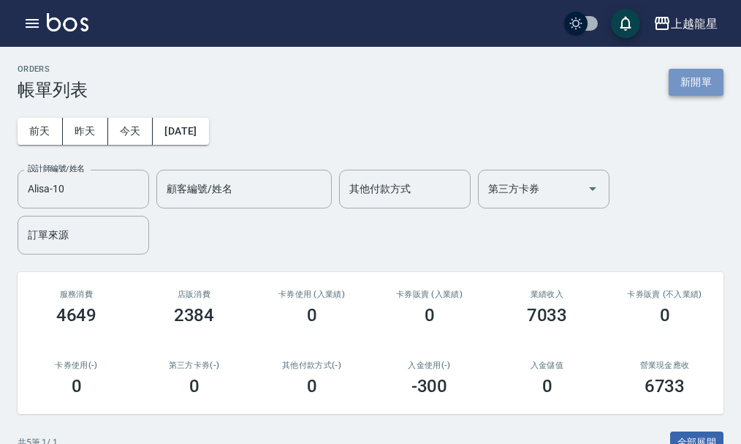
click at [679, 74] on button "新開單" at bounding box center [696, 82] width 55 height 27
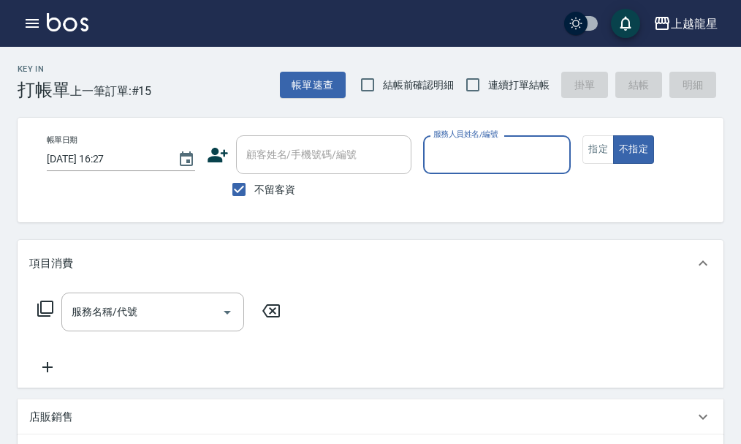
type input "ㄧ"
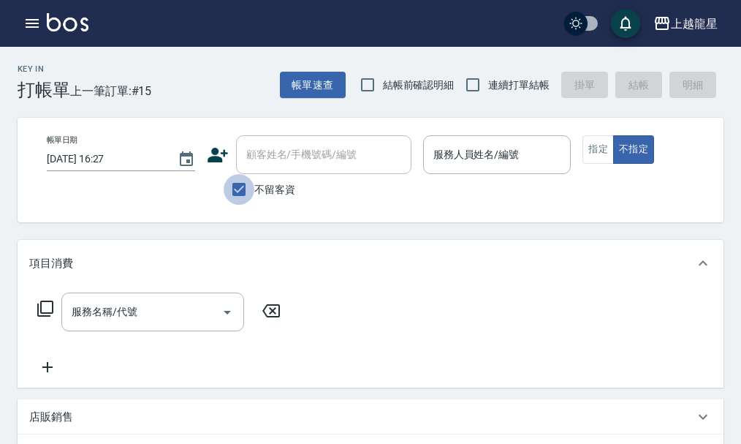
click at [239, 187] on input "不留客資" at bounding box center [239, 189] width 31 height 31
checkbox input "false"
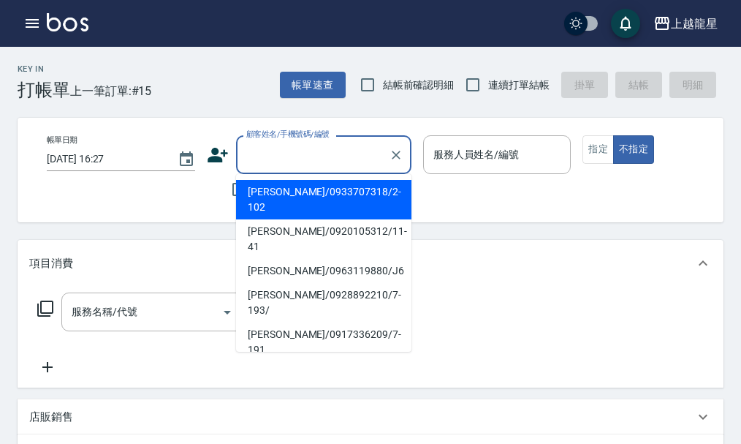
click at [291, 162] on div "顧客姓名/手機號碼/編號 顧客姓名/手機號碼/編號" at bounding box center [323, 154] width 175 height 39
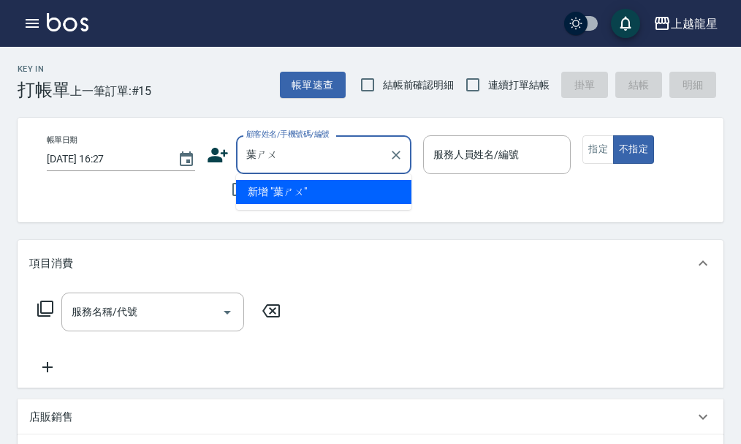
type input "葉書"
